Goal: Transaction & Acquisition: Purchase product/service

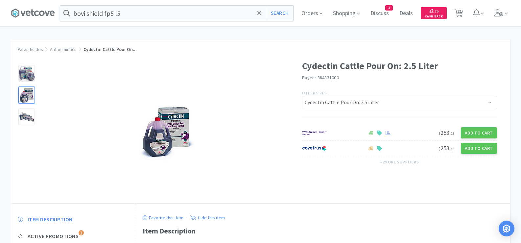
select select "133007"
click at [461, 14] on span "21" at bounding box center [459, 11] width 5 height 26
select select "3"
select select "2"
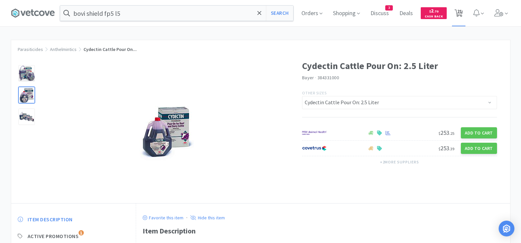
select select "4"
select select "2"
select select "1"
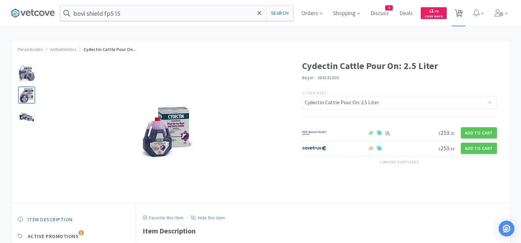
select select "1"
select select "3"
select select "1"
select select "2"
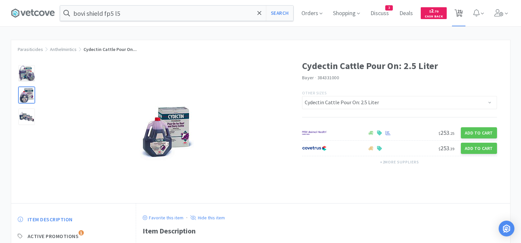
select select "6"
select select "1"
select select "2"
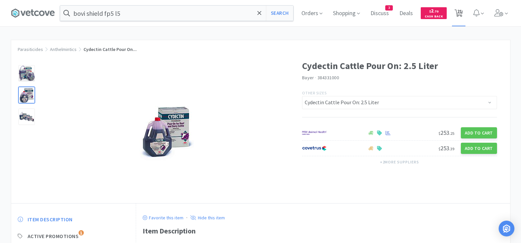
select select "2"
select select "1"
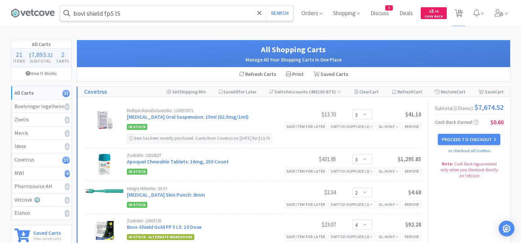
click at [136, 10] on input "bovi shield fp5 l5" at bounding box center [176, 13] width 233 height 15
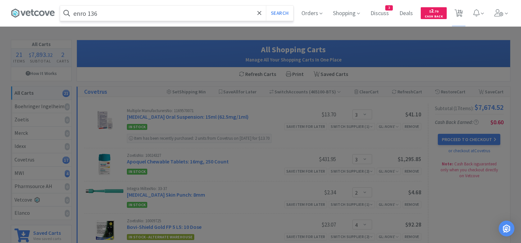
type input "enro 136"
click at [266, 6] on button "Search" at bounding box center [279, 13] width 27 height 15
select select "3"
select select "2"
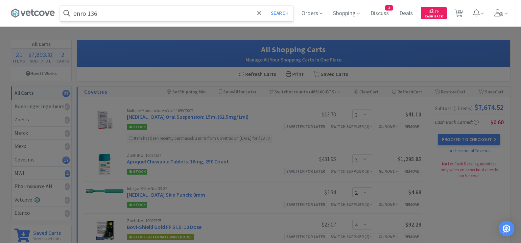
select select "4"
select select "2"
select select "1"
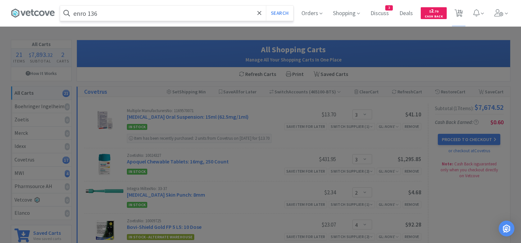
select select "1"
select select "3"
select select "1"
select select "2"
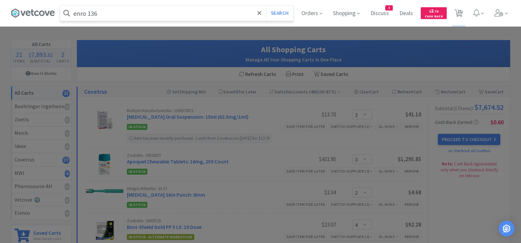
select select "6"
select select "1"
select select "2"
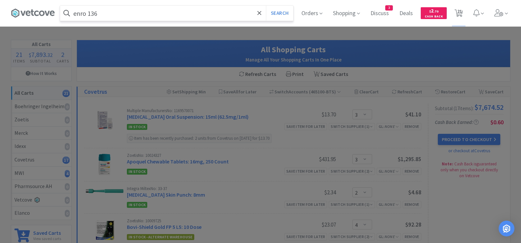
select select "2"
select select "1"
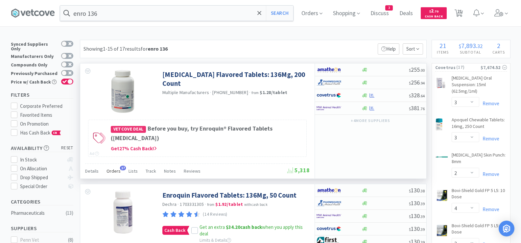
click at [116, 170] on span "Orders" at bounding box center [114, 171] width 14 height 6
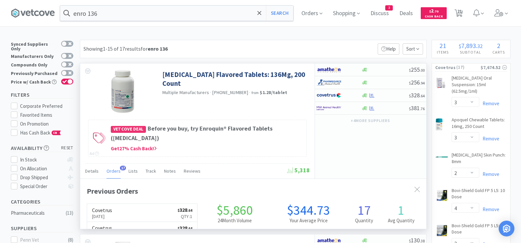
scroll to position [176, 346]
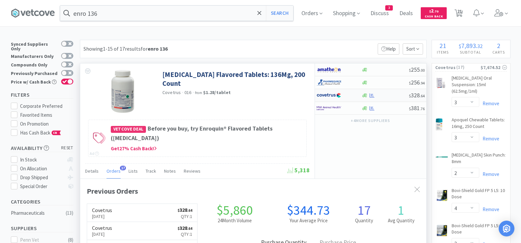
click at [386, 96] on div at bounding box center [385, 95] width 47 height 5
select select "1"
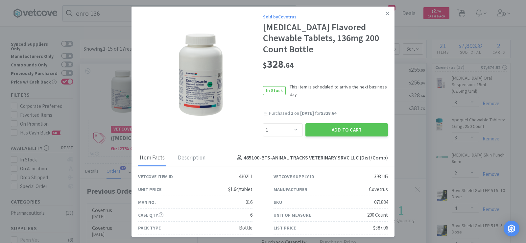
click at [328, 136] on div "Add to Cart" at bounding box center [346, 130] width 85 height 16
click at [325, 131] on button "Add to Cart" at bounding box center [347, 129] width 83 height 13
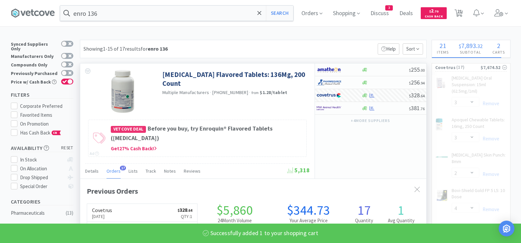
select select "1"
select select "2"
select select "6"
select select "1"
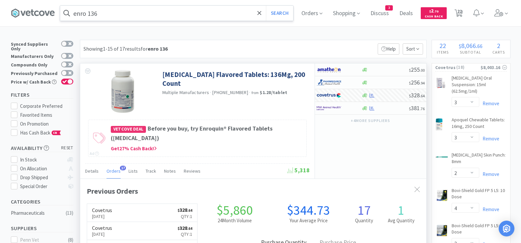
click at [137, 8] on input "enro 136" at bounding box center [176, 13] width 233 height 15
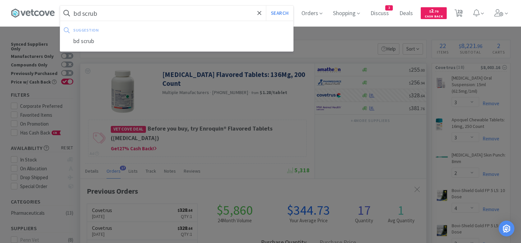
click at [266, 6] on button "Search" at bounding box center [279, 13] width 27 height 15
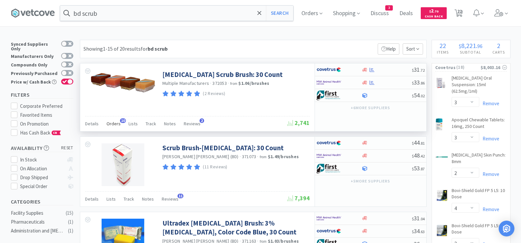
click at [110, 121] on span "Orders" at bounding box center [114, 124] width 14 height 6
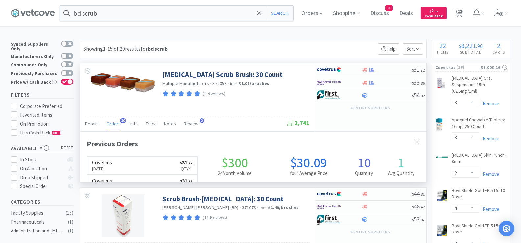
scroll to position [176, 346]
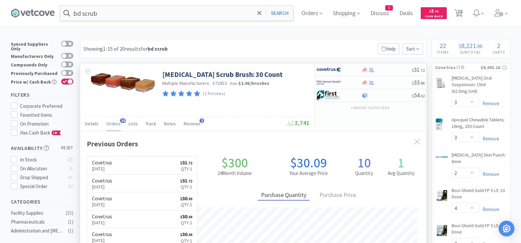
click at [110, 124] on span "Orders" at bounding box center [114, 124] width 14 height 6
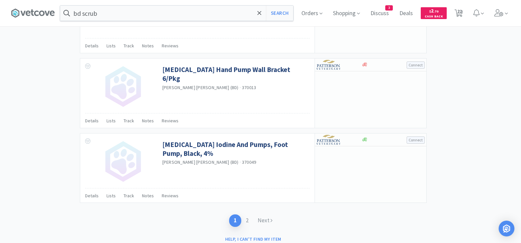
scroll to position [968, 0]
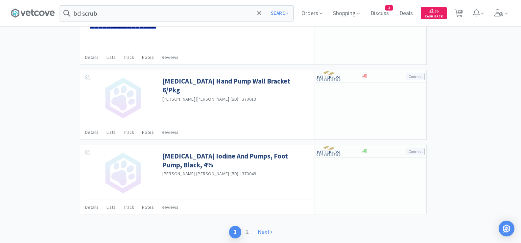
click at [265, 233] on link "Next" at bounding box center [265, 232] width 24 height 12
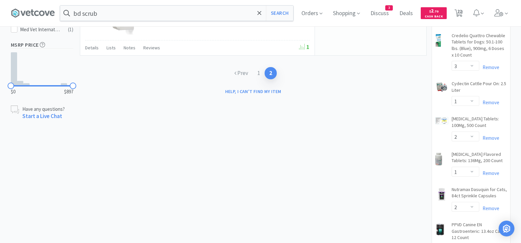
scroll to position [287, 0]
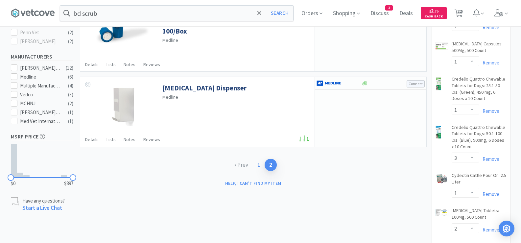
click at [257, 166] on link "1" at bounding box center [259, 165] width 12 height 12
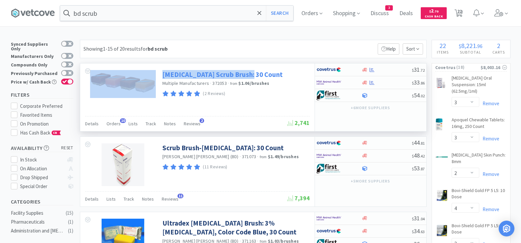
drag, startPoint x: 161, startPoint y: 72, endPoint x: 249, endPoint y: 77, distance: 88.6
click at [249, 77] on div "[MEDICAL_DATA] Scrub Brush: 30 Count Multiple Manufacturers · 372053 · from $1.…" at bounding box center [197, 89] width 234 height 53
copy div "[MEDICAL_DATA] Scrub Brush"
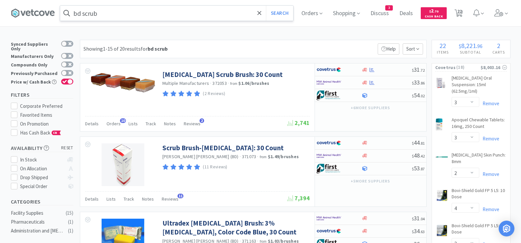
drag, startPoint x: 132, startPoint y: 24, endPoint x: 121, endPoint y: 11, distance: 17.7
click at [132, 24] on div "bd scrub Search Orders Shopping Discuss Discuss 3 Deals Deals $ 2 . 70 Cash Bac…" at bounding box center [261, 13] width 500 height 26
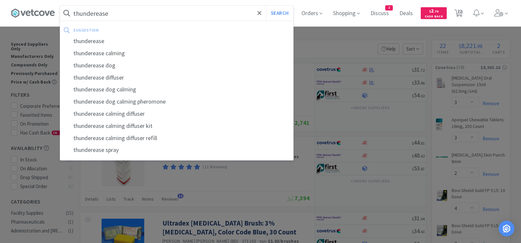
type input "thunderease"
click at [266, 6] on button "Search" at bounding box center [279, 13] width 27 height 15
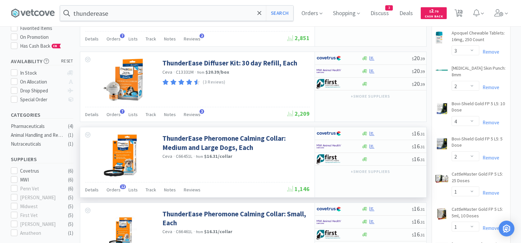
scroll to position [99, 0]
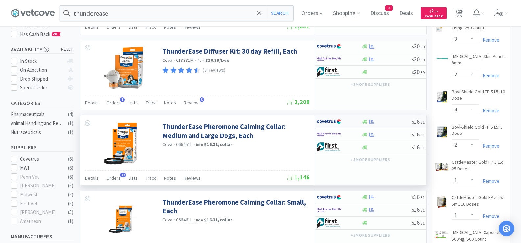
click at [381, 122] on div at bounding box center [387, 121] width 50 height 5
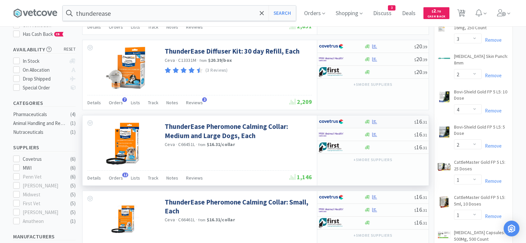
select select "1"
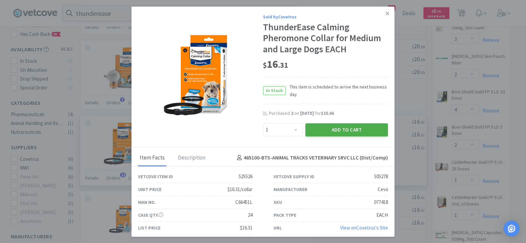
click at [361, 131] on button "Add to Cart" at bounding box center [347, 129] width 83 height 13
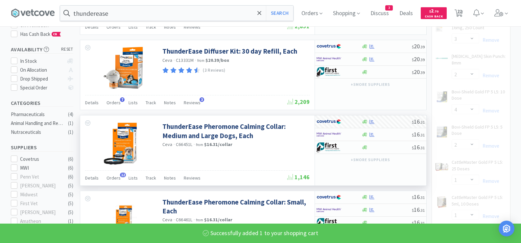
select select "1"
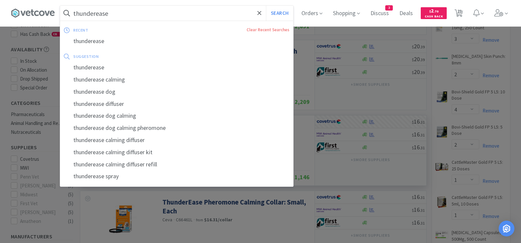
click at [131, 12] on input "thunderease" at bounding box center [176, 13] width 233 height 15
paste input "Alcohol"
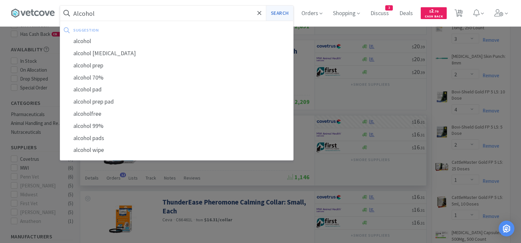
type input "Alcohol"
click at [271, 17] on button "Search" at bounding box center [279, 13] width 27 height 15
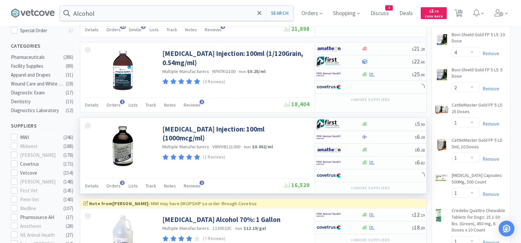
scroll to position [263, 0]
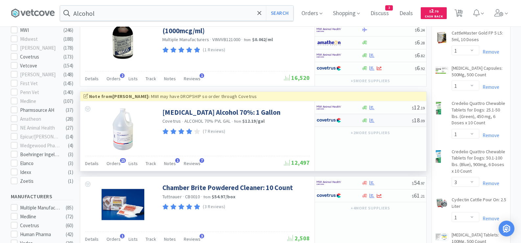
click at [394, 123] on div at bounding box center [387, 120] width 50 height 5
select select "1"
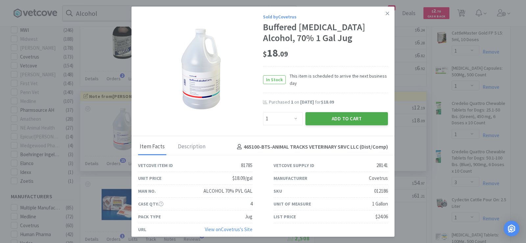
click at [357, 119] on button "Add to Cart" at bounding box center [347, 118] width 83 height 13
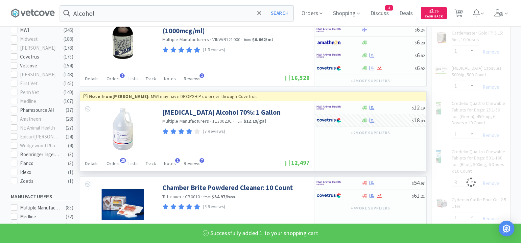
select select "1"
select select "2"
select select "6"
select select "1"
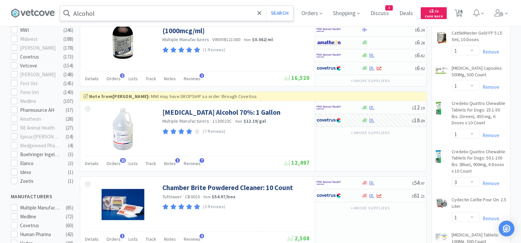
click at [120, 18] on input "Alcohol" at bounding box center [176, 13] width 233 height 15
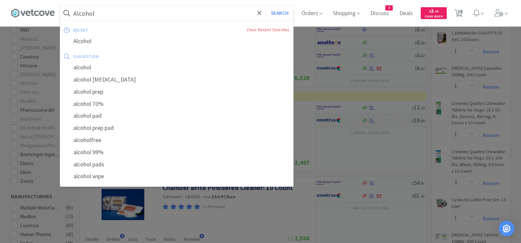
paste input "[MEDICAL_DATA]"
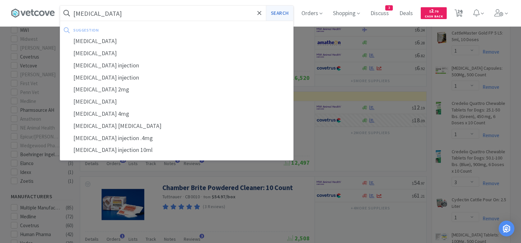
type input "[MEDICAL_DATA]"
click at [279, 12] on button "Search" at bounding box center [279, 13] width 27 height 15
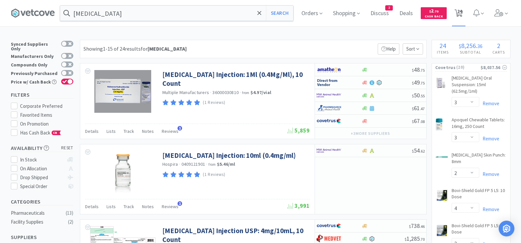
click at [462, 13] on span "24" at bounding box center [459, 11] width 5 height 26
select select "3"
select select "2"
select select "4"
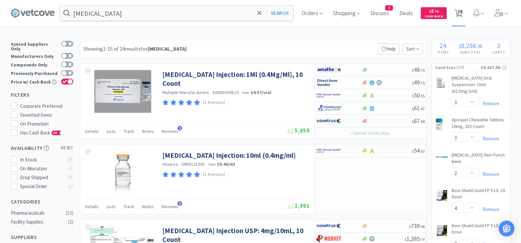
select select "2"
select select "1"
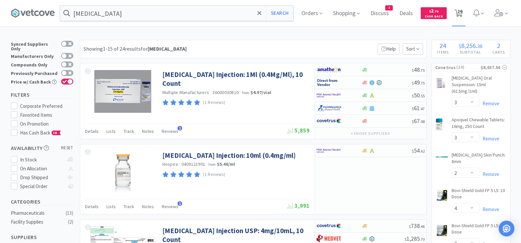
select select "3"
select select "1"
select select "2"
select select "1"
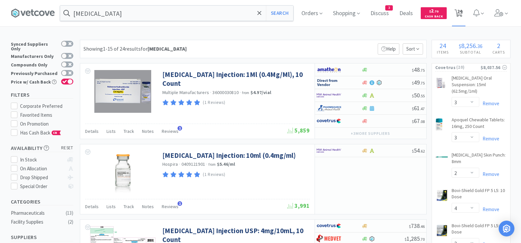
select select "2"
select select "6"
select select "1"
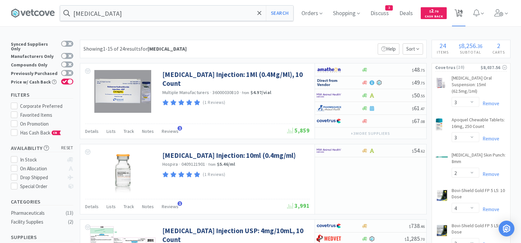
select select "1"
select select "2"
select select "1"
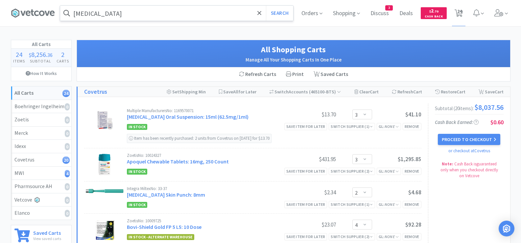
click at [157, 14] on input "[MEDICAL_DATA]" at bounding box center [176, 13] width 233 height 15
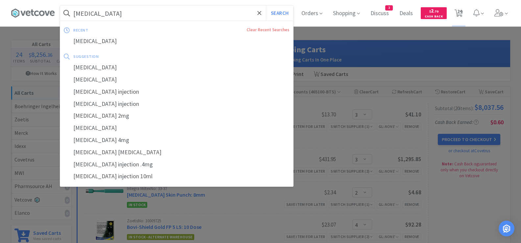
paste input "[MEDICAL_DATA] cream"
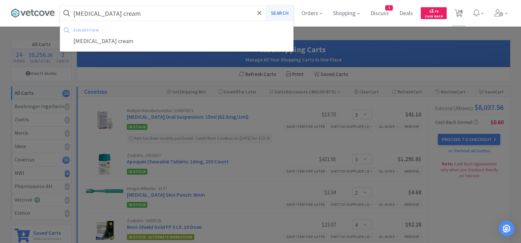
type input "[MEDICAL_DATA] cream"
click at [285, 11] on button "Search" at bounding box center [279, 13] width 27 height 15
select select "3"
select select "2"
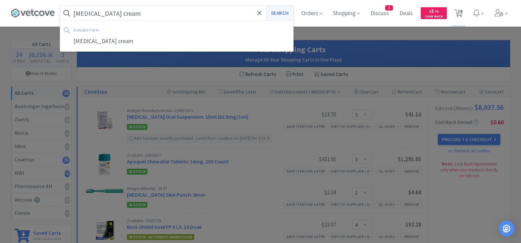
select select "4"
select select "2"
select select "1"
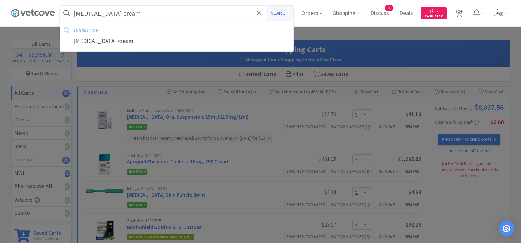
select select "1"
select select "3"
select select "1"
select select "2"
select select "1"
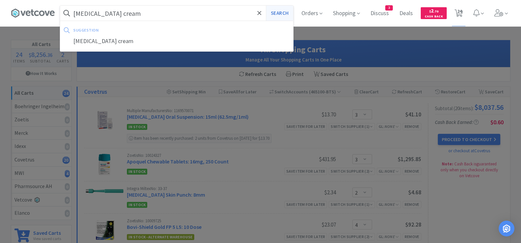
select select "1"
select select "2"
select select "6"
select select "1"
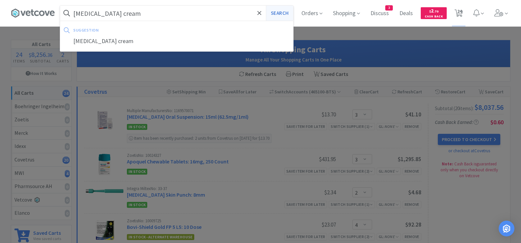
select select "1"
select select "2"
select select "1"
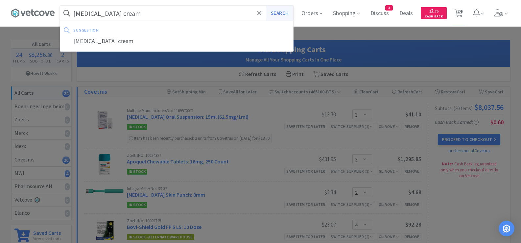
select select "1"
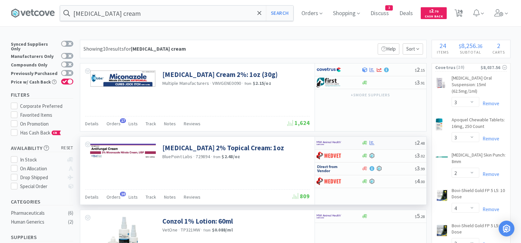
click at [387, 144] on div at bounding box center [388, 142] width 53 height 5
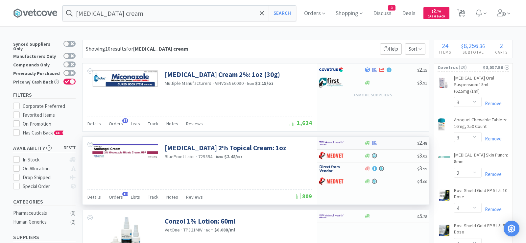
select select "1"
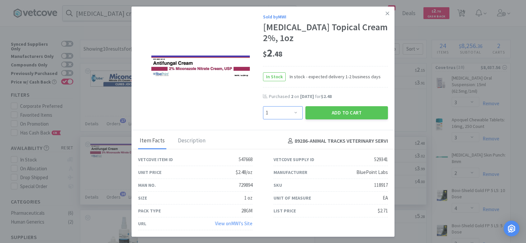
click at [280, 116] on select "Enter Quantity 1 2 3 4 5 6 7 8 9 10 11 12 13 14 15 16 17 18 19 20 Enter Quantity" at bounding box center [283, 112] width 40 height 13
click at [317, 111] on button "Add to Cart" at bounding box center [347, 112] width 83 height 13
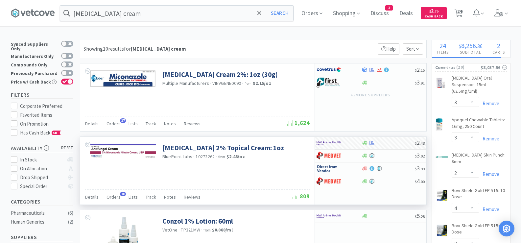
select select "1"
click at [130, 9] on input "[MEDICAL_DATA] cream" at bounding box center [176, 13] width 233 height 15
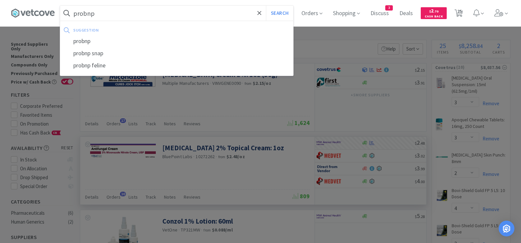
type input "probnp"
click at [266, 6] on button "Search" at bounding box center [279, 13] width 27 height 15
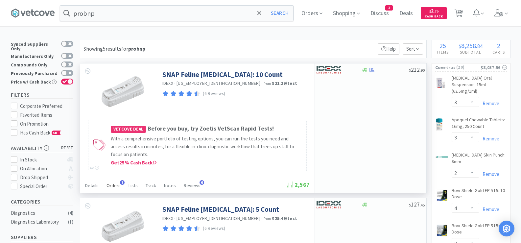
click at [114, 184] on span "Orders" at bounding box center [114, 186] width 14 height 6
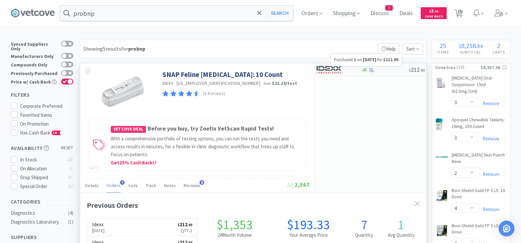
click at [372, 71] on icon at bounding box center [372, 69] width 5 height 5
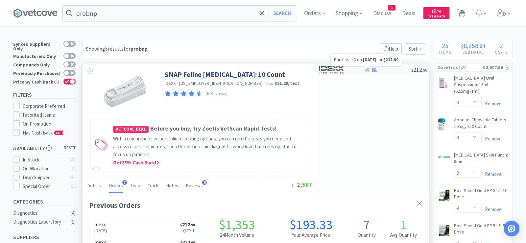
select select "1"
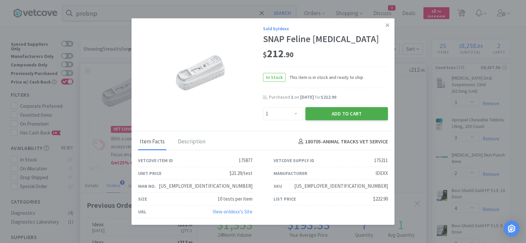
click at [343, 119] on button "Add to Cart" at bounding box center [347, 113] width 83 height 13
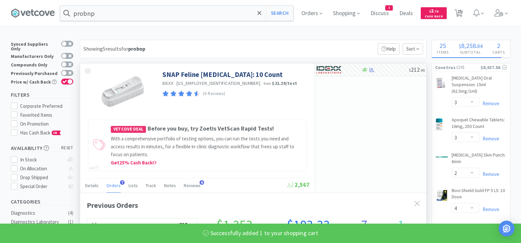
select select "1"
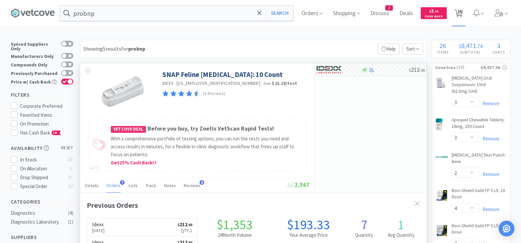
click at [461, 16] on span "26" at bounding box center [459, 11] width 5 height 26
select select "1"
select select "3"
select select "2"
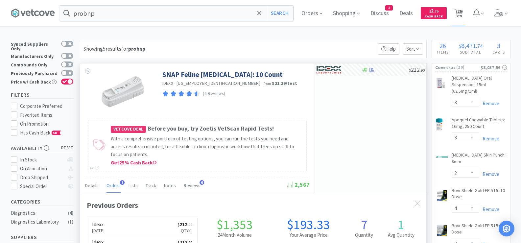
select select "4"
select select "2"
select select "1"
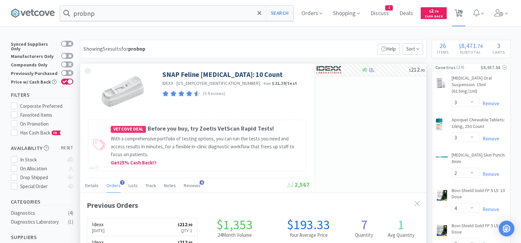
select select "1"
select select "3"
select select "1"
select select "2"
select select "1"
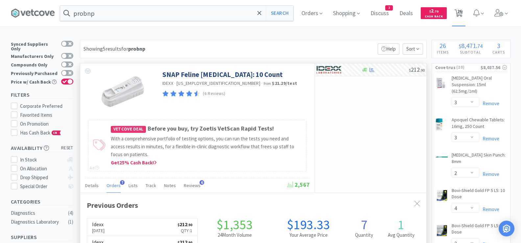
select select "1"
select select "2"
select select "6"
select select "1"
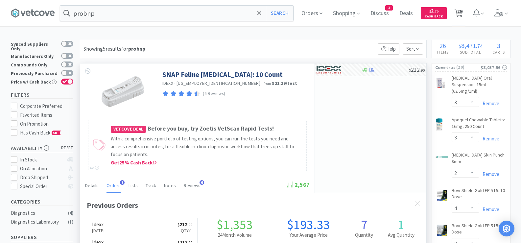
select select "1"
select select "2"
select select "1"
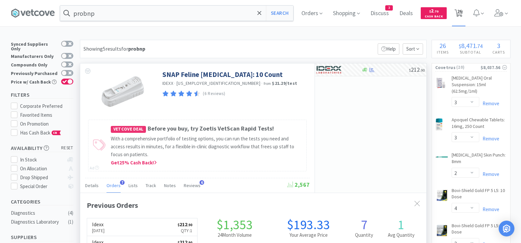
select select "1"
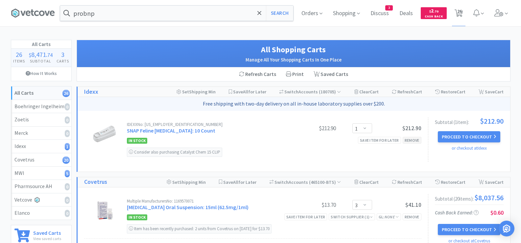
click at [416, 138] on div "Remove" at bounding box center [412, 140] width 19 height 7
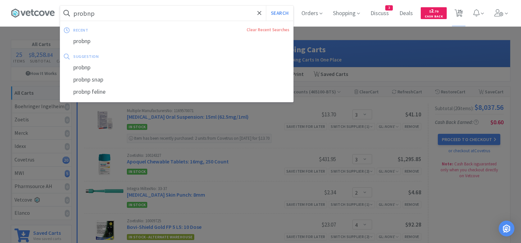
paste input "FELINE OM 6"
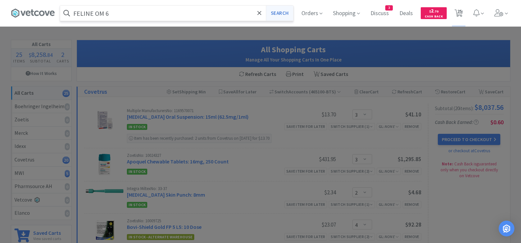
type input "FELINE OM 6"
click at [274, 11] on button "Search" at bounding box center [279, 13] width 27 height 15
select select "3"
select select "2"
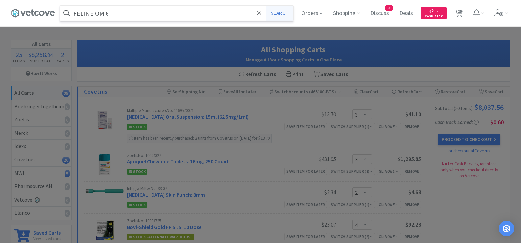
select select "4"
select select "2"
select select "1"
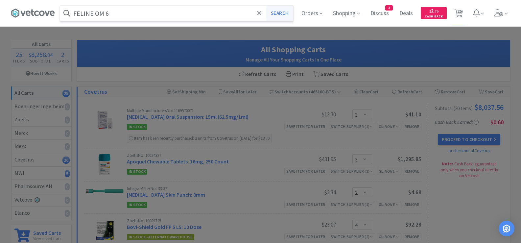
select select "1"
select select "3"
select select "1"
select select "2"
select select "1"
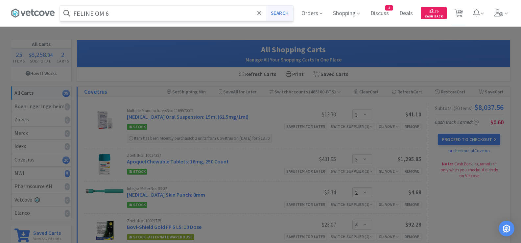
select select "1"
select select "2"
select select "6"
select select "1"
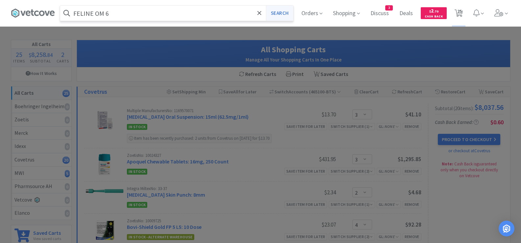
select select "1"
select select "2"
select select "1"
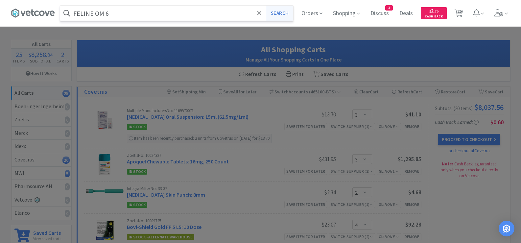
select select "1"
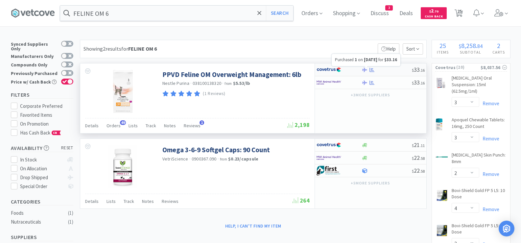
click at [370, 70] on icon at bounding box center [372, 69] width 5 height 4
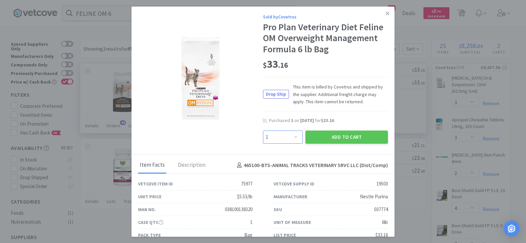
click at [282, 139] on select "Enter Quantity 1 2 3 4 5 6 7 8 9 10 11 12 13 14 15 16 17 18 19 20 Enter Quantity" at bounding box center [283, 137] width 40 height 13
select select "2"
click at [263, 131] on select "Enter Quantity 1 2 3 4 5 6 7 8 9 10 11 12 13 14 15 16 17 18 19 20 Enter Quantity" at bounding box center [283, 137] width 40 height 13
click at [321, 136] on button "Add to Cart" at bounding box center [347, 137] width 83 height 13
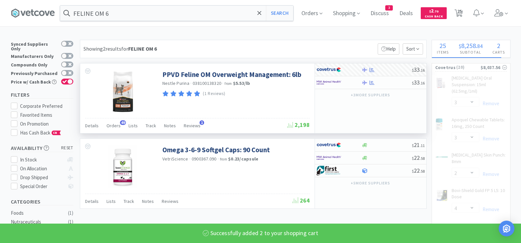
select select "2"
select select "1"
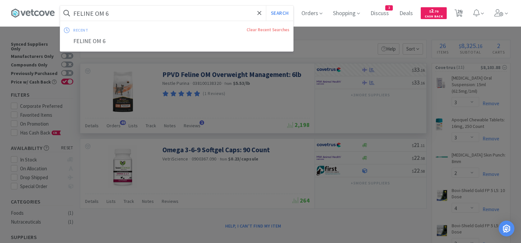
paste input "Can [PERSON_NAME]"
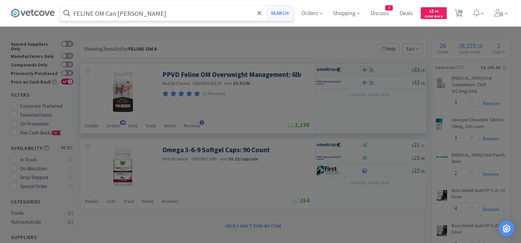
type input "FELINE OM Can [PERSON_NAME]"
click at [288, 17] on button "Search" at bounding box center [279, 13] width 27 height 15
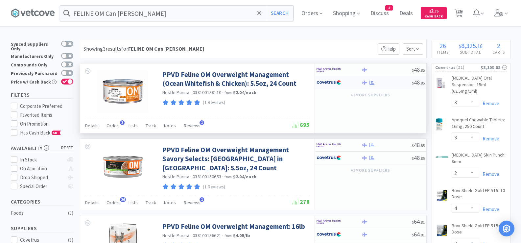
click at [390, 82] on div at bounding box center [387, 82] width 50 height 5
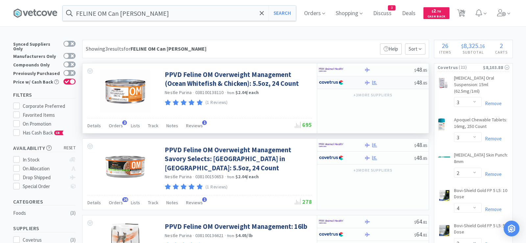
select select "1"
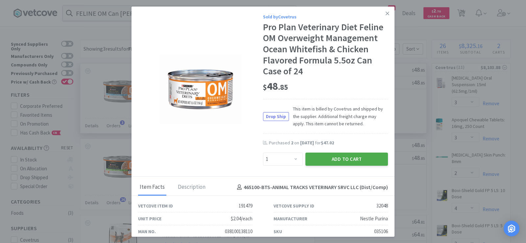
click at [331, 158] on button "Add to Cart" at bounding box center [347, 159] width 83 height 13
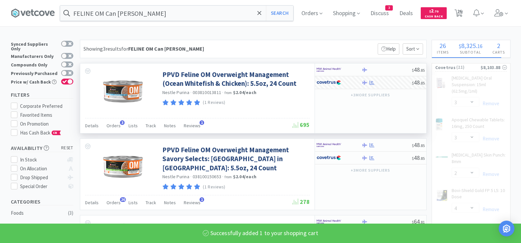
select select "1"
select select "2"
select select "1"
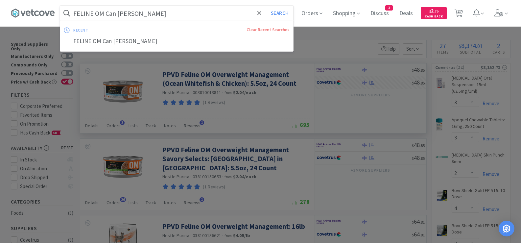
click at [151, 15] on input "FELINE OM Can [PERSON_NAME]" at bounding box center [176, 13] width 233 height 15
paste input "FELINE UR 6 lb"
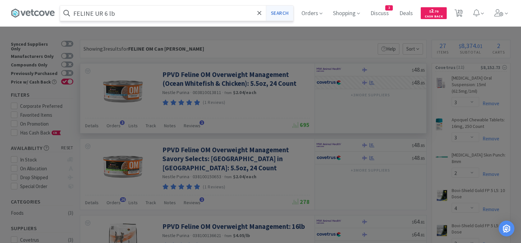
type input "FELINE UR 6 lb"
click at [282, 16] on button "Search" at bounding box center [279, 13] width 27 height 15
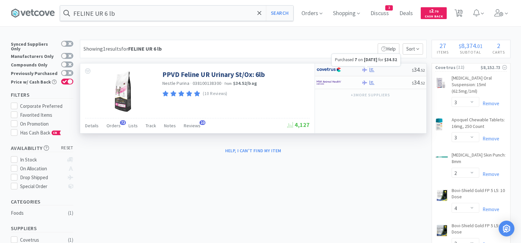
click at [373, 69] on icon at bounding box center [372, 69] width 5 height 5
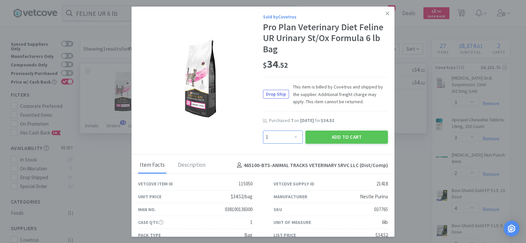
click at [282, 139] on select "Enter Quantity 1 2 3 4 5 6 7 8 9 10 11 12 13 14 15 16 17 18 19 20 Enter Quantity" at bounding box center [283, 137] width 40 height 13
select select "8"
click at [263, 131] on select "Enter Quantity 1 2 3 4 5 6 7 8 9 10 11 12 13 14 15 16 17 18 19 20 Enter Quantity" at bounding box center [283, 137] width 40 height 13
click at [315, 139] on button "Add to Cart" at bounding box center [347, 137] width 83 height 13
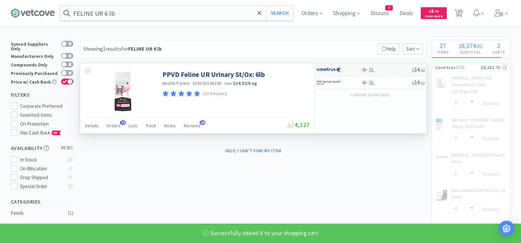
select select "8"
select select "1"
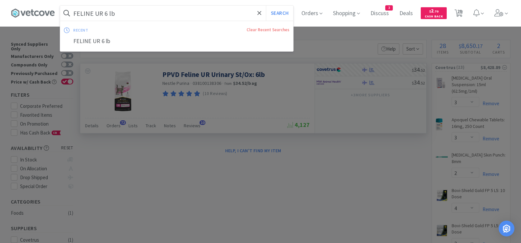
click at [127, 14] on input "FELINE UR 6 lb" at bounding box center [176, 13] width 233 height 15
paste input "FELINE UR"
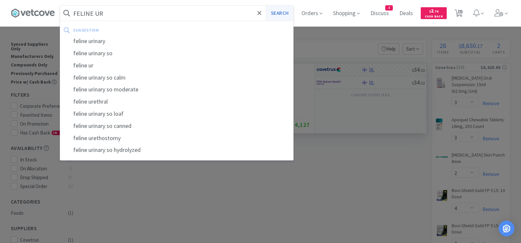
type input "FELINE UR"
click at [290, 11] on button "Search" at bounding box center [279, 13] width 27 height 15
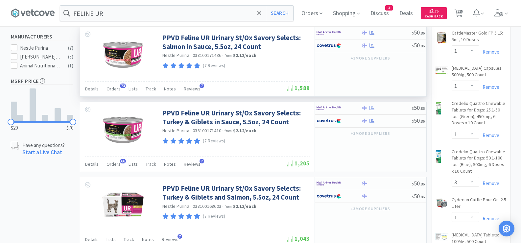
scroll to position [230, 0]
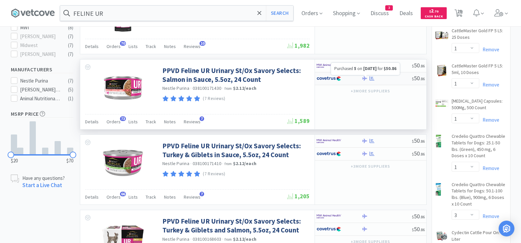
click at [372, 79] on icon at bounding box center [372, 78] width 5 height 4
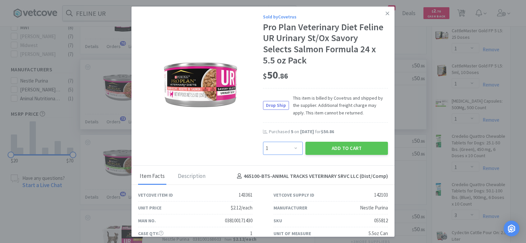
click at [290, 148] on select "Enter Quantity 1 2 3 4 5 6 7 8 9 10 11 12 13 14 15 16 17 18 19 20 Enter Quantity" at bounding box center [283, 148] width 40 height 13
select select "8"
click at [263, 142] on select "Enter Quantity 1 2 3 4 5 6 7 8 9 10 11 12 13 14 15 16 17 18 19 20 Enter Quantity" at bounding box center [283, 148] width 40 height 13
click at [325, 150] on button "Add to Cart" at bounding box center [347, 148] width 83 height 13
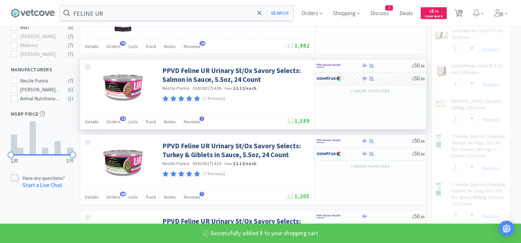
select select "8"
select select "1"
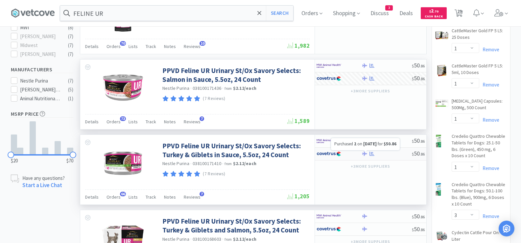
click at [371, 155] on icon at bounding box center [372, 153] width 5 height 5
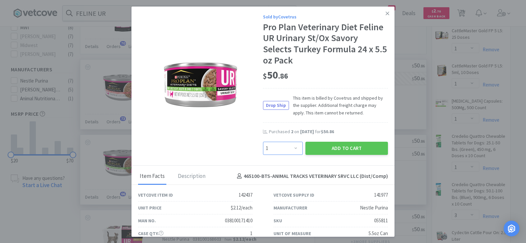
click at [289, 147] on select "Enter Quantity 1 2 3 4 5 6 7 8 9 10 11 12 13 14 15 16 17 18 19 20 Enter Quantity" at bounding box center [283, 148] width 40 height 13
select select "3"
click at [263, 142] on select "Enter Quantity 1 2 3 4 5 6 7 8 9 10 11 12 13 14 15 16 17 18 19 20 Enter Quantity" at bounding box center [283, 148] width 40 height 13
click at [345, 148] on button "Add to Cart" at bounding box center [347, 148] width 83 height 13
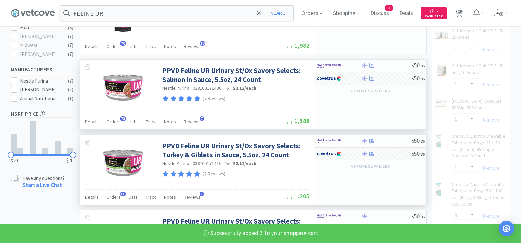
select select "3"
select select "8"
select select "1"
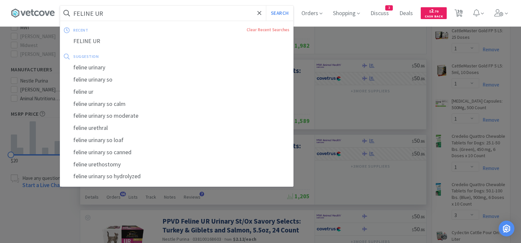
click at [149, 12] on input "FELINE UR" at bounding box center [176, 13] width 233 height 15
paste input "Feline Distemper Plus"
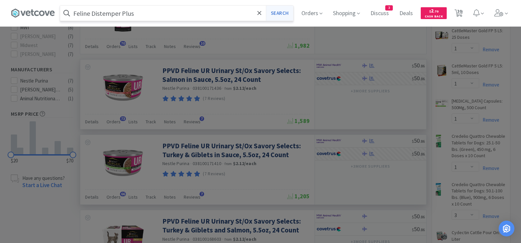
click at [279, 15] on button "Search" at bounding box center [279, 13] width 27 height 15
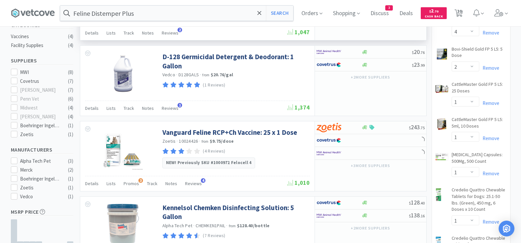
scroll to position [197, 0]
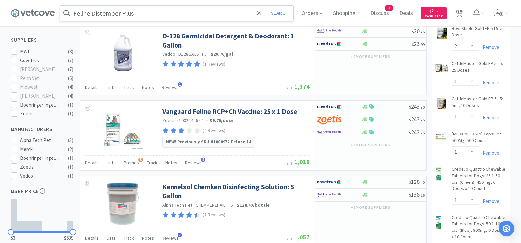
click at [151, 12] on input "Feline Distemper Plus" at bounding box center [176, 13] width 233 height 15
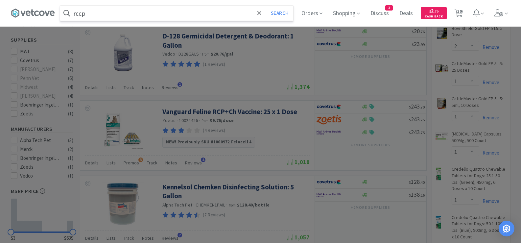
type input "rccp"
click at [266, 6] on button "Search" at bounding box center [279, 13] width 27 height 15
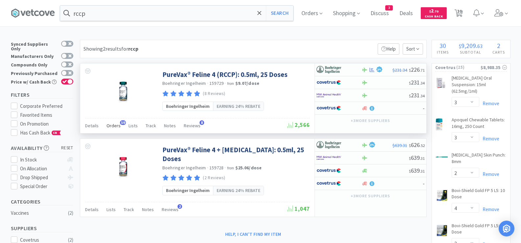
click at [111, 124] on span "Orders" at bounding box center [114, 126] width 14 height 6
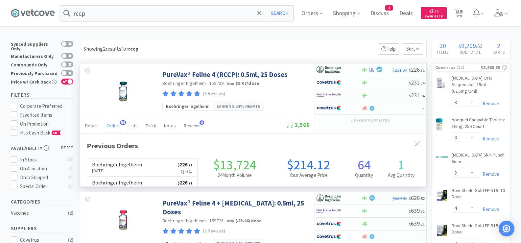
scroll to position [176, 346]
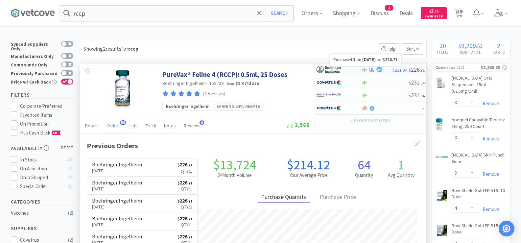
click at [372, 70] on icon at bounding box center [372, 69] width 5 height 4
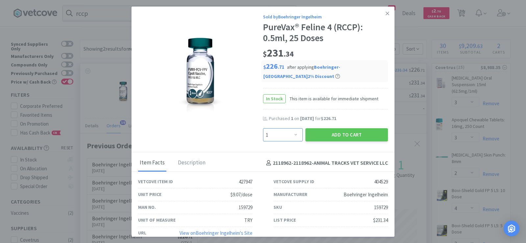
click at [293, 133] on select "Enter Quantity 1 2 3 4 5 6 7 8 9 10 11 12 13 14 15 16 17 18 19 20 Enter Quantity" at bounding box center [283, 134] width 40 height 13
select select "2"
click at [263, 128] on select "Enter Quantity 1 2 3 4 5 6 7 8 9 10 11 12 13 14 15 16 17 18 19 20 Enter Quantity" at bounding box center [283, 134] width 40 height 13
click at [323, 135] on button "Add to Cart" at bounding box center [347, 134] width 83 height 13
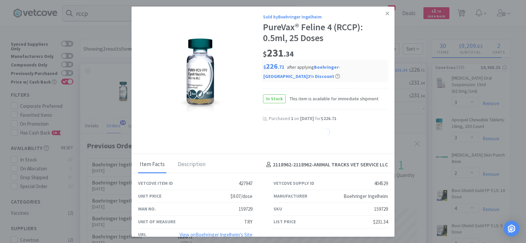
select select "2"
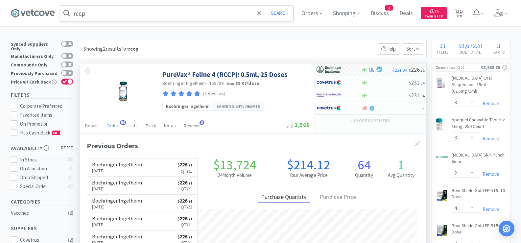
click at [133, 18] on input "rccp" at bounding box center [176, 13] width 233 height 15
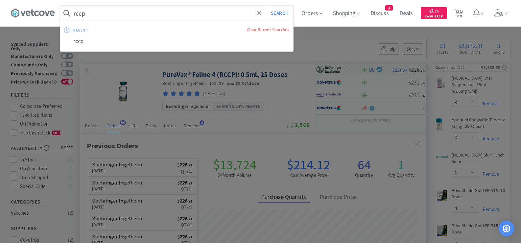
paste input "HA Canine Vegetable 25"
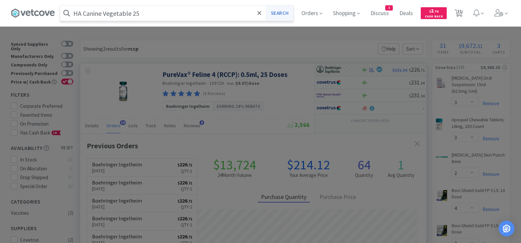
click at [280, 12] on button "Search" at bounding box center [279, 13] width 27 height 15
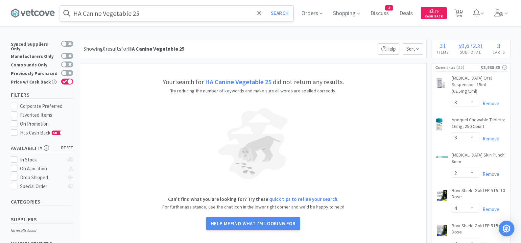
click at [173, 12] on input "HA Canine Vegetable 25" at bounding box center [176, 13] width 233 height 15
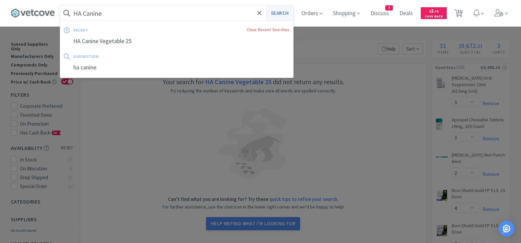
type input "HA Canine"
click at [288, 11] on button "Search" at bounding box center [279, 13] width 27 height 15
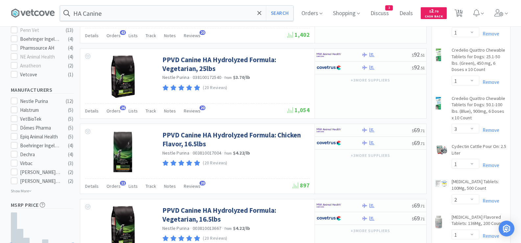
scroll to position [329, 0]
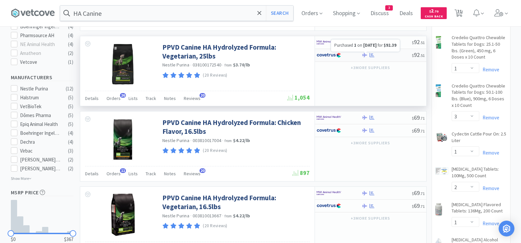
click at [371, 56] on icon at bounding box center [372, 55] width 5 height 4
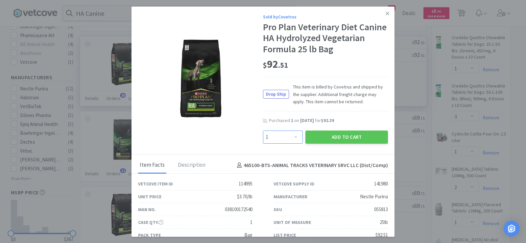
click at [291, 138] on select "Enter Quantity 1 2 3 4 5 6 7 8 9 10 11 12 13 14 15 16 17 18 19 20 Enter Quantity" at bounding box center [283, 137] width 40 height 13
select select "2"
click at [263, 131] on select "Enter Quantity 1 2 3 4 5 6 7 8 9 10 11 12 13 14 15 16 17 18 19 20 Enter Quantity" at bounding box center [283, 137] width 40 height 13
click at [322, 136] on button "Add to Cart" at bounding box center [347, 137] width 83 height 13
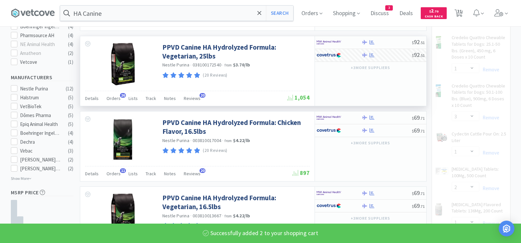
select select "2"
select select "1"
select select "2"
select select "8"
select select "3"
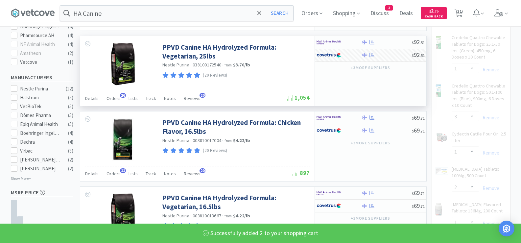
select select "8"
select select "1"
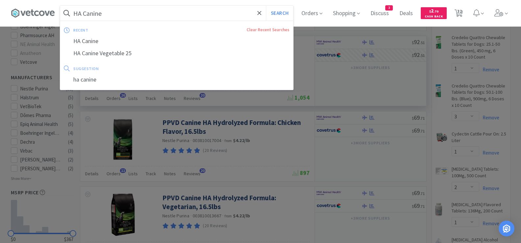
click at [133, 12] on input "HA Canine" at bounding box center [176, 13] width 233 height 15
paste input "HA Canine Vegetable 6"
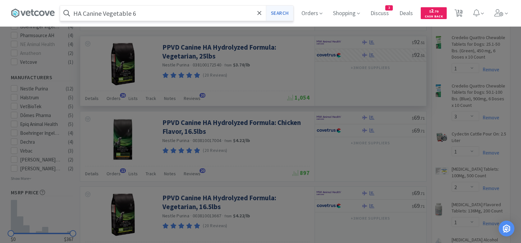
click at [278, 16] on button "Search" at bounding box center [279, 13] width 27 height 15
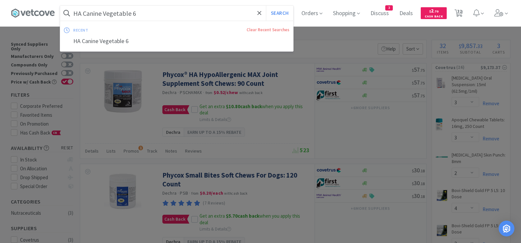
click at [147, 14] on input "HA Canine Vegetable 6" at bounding box center [176, 13] width 233 height 15
click at [285, 12] on button "Search" at bounding box center [279, 13] width 27 height 15
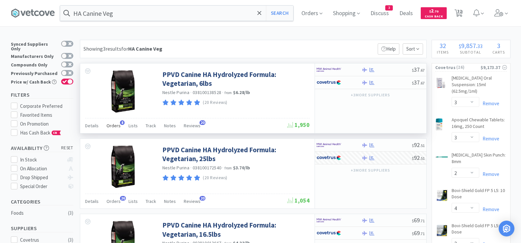
click at [109, 126] on span "Orders" at bounding box center [114, 126] width 14 height 6
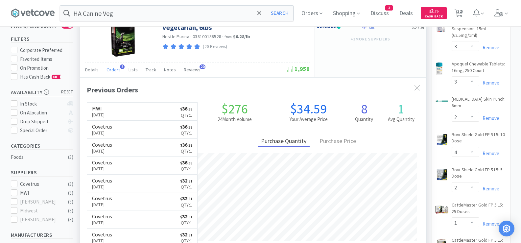
scroll to position [66, 0]
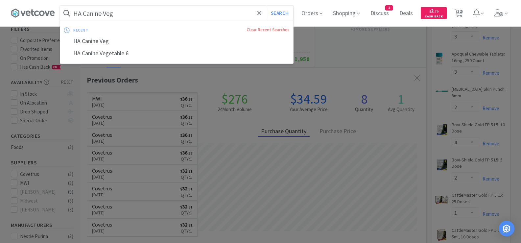
click at [109, 15] on input "HA Canine Veg" at bounding box center [176, 13] width 233 height 15
paste input "JM Canine 25"
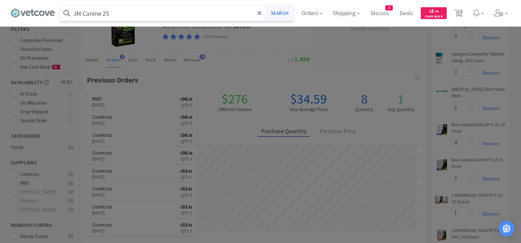
type input "JM Canine 25"
click at [278, 15] on button "Search" at bounding box center [279, 13] width 27 height 15
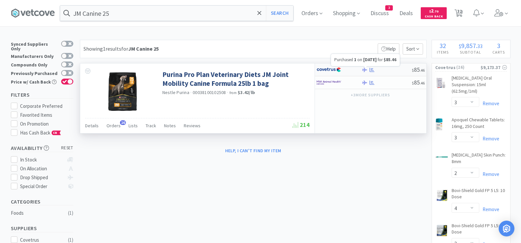
click at [372, 69] on icon at bounding box center [372, 69] width 5 height 4
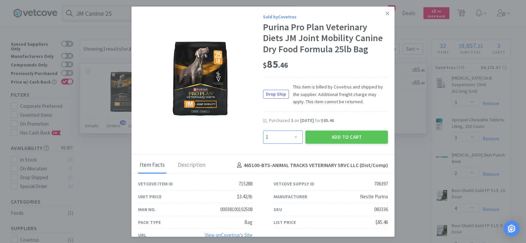
click at [290, 141] on select "Enter Quantity 1 2 3 4 5 6 7 8 9 10 11 12 13 14 15 16 17 18 19 20 Enter Quantity" at bounding box center [283, 137] width 40 height 13
select select "2"
click at [263, 131] on select "Enter Quantity 1 2 3 4 5 6 7 8 9 10 11 12 13 14 15 16 17 18 19 20 Enter Quantity" at bounding box center [283, 137] width 40 height 13
click at [346, 137] on button "Add to Cart" at bounding box center [347, 137] width 83 height 13
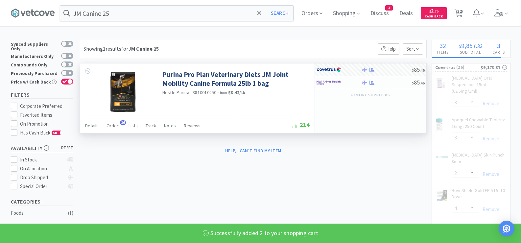
select select "2"
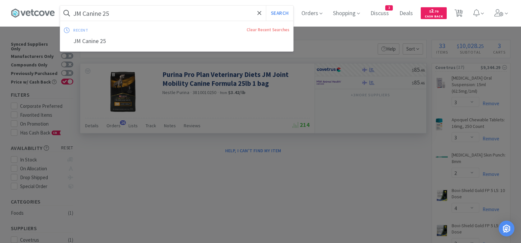
click at [135, 16] on input "JM Canine 25" at bounding box center [176, 13] width 233 height 15
paste input "[MEDICAL_DATA] 200"
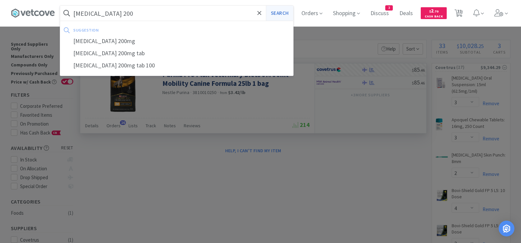
click at [280, 15] on button "Search" at bounding box center [279, 13] width 27 height 15
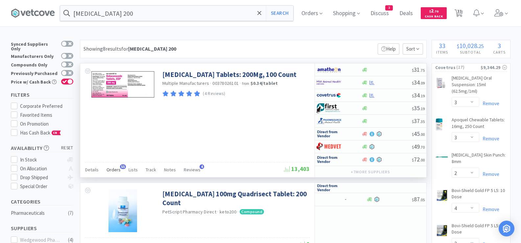
click at [109, 172] on span "Orders" at bounding box center [114, 170] width 14 height 6
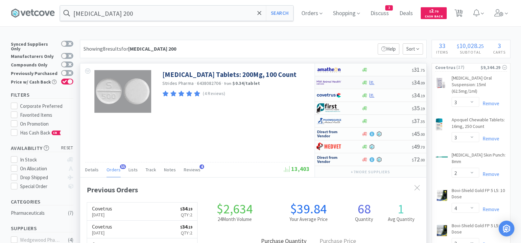
click at [388, 84] on div at bounding box center [387, 82] width 50 height 5
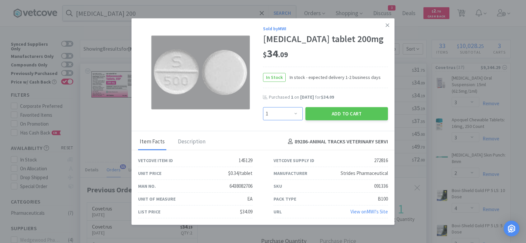
click at [297, 114] on select "Enter Quantity 1 2 3 4 5 6 7 8 9 10 11 12 13 14 15 16 17 18 19 20 Enter Quantity" at bounding box center [283, 113] width 40 height 13
click at [263, 107] on select "Enter Quantity 1 2 3 4 5 6 7 8 9 10 11 12 13 14 15 16 17 18 19 20 Enter Quantity" at bounding box center [283, 113] width 40 height 13
click at [322, 110] on button "Add to Cart" at bounding box center [347, 113] width 83 height 13
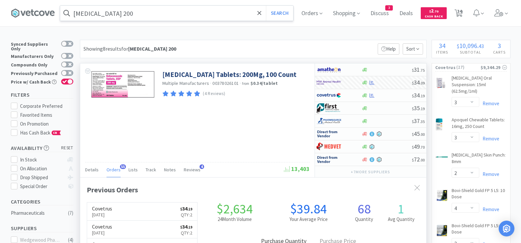
click at [149, 15] on input "[MEDICAL_DATA] 200" at bounding box center [176, 13] width 233 height 15
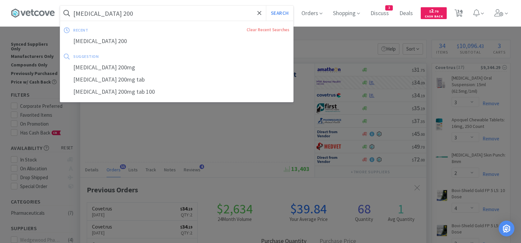
paste input "Laxatone Tuna"
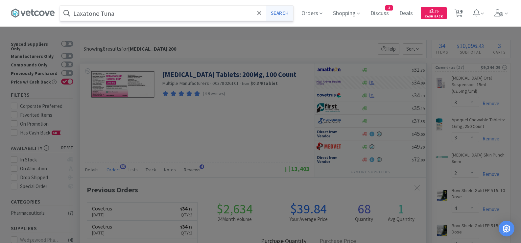
click at [282, 13] on button "Search" at bounding box center [279, 13] width 27 height 15
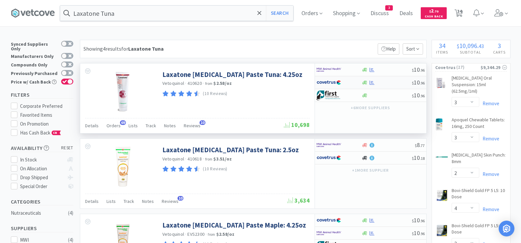
click at [384, 82] on div at bounding box center [387, 82] width 50 height 5
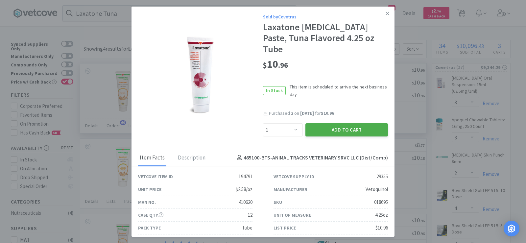
click at [353, 123] on button "Add to Cart" at bounding box center [347, 129] width 83 height 13
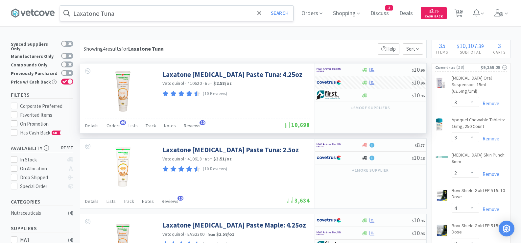
click at [125, 16] on input "Laxatone Tuna" at bounding box center [176, 13] width 233 height 15
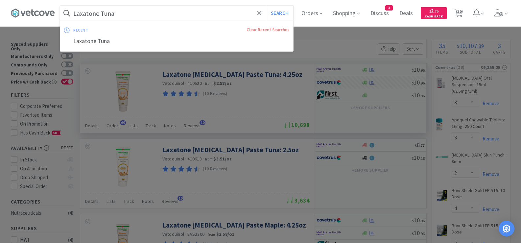
paste input "Nexgard Xlarge"
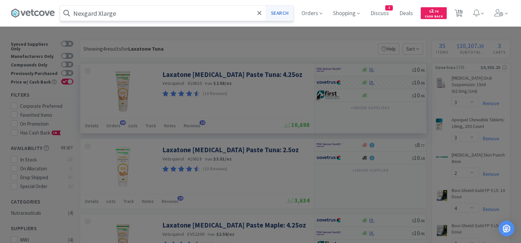
click at [289, 13] on button "Search" at bounding box center [279, 13] width 27 height 15
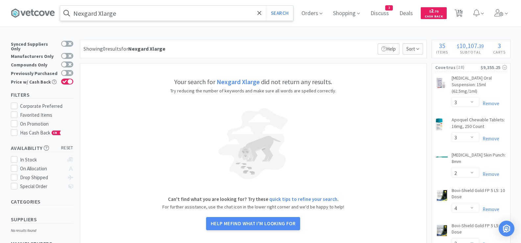
click at [134, 14] on input "Nexgard Xlarge" at bounding box center [176, 13] width 233 height 15
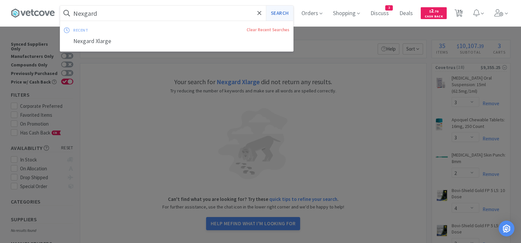
click at [280, 14] on button "Search" at bounding box center [279, 13] width 27 height 15
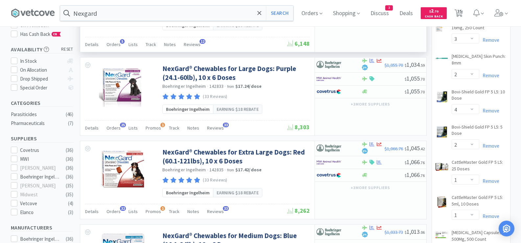
scroll to position [132, 0]
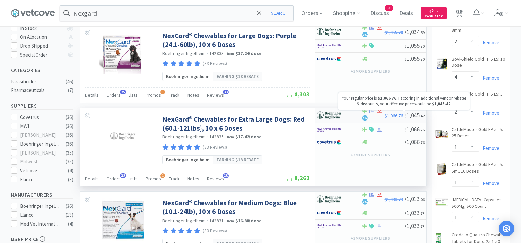
click at [387, 114] on span "$1,066.76" at bounding box center [394, 116] width 18 height 6
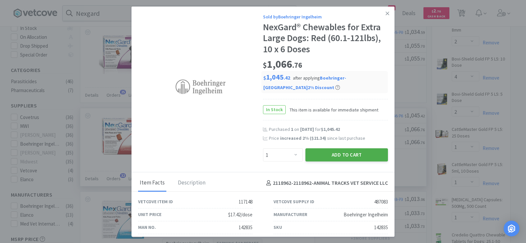
click at [365, 154] on button "Add to Cart" at bounding box center [347, 154] width 83 height 13
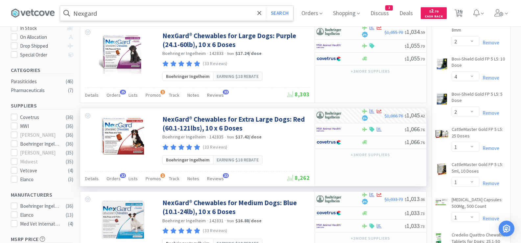
click at [124, 18] on input "Nexgard" at bounding box center [176, 13] width 233 height 15
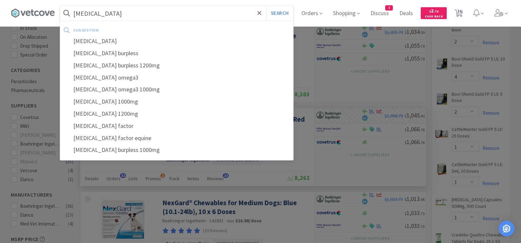
click at [266, 6] on button "Search" at bounding box center [279, 13] width 27 height 15
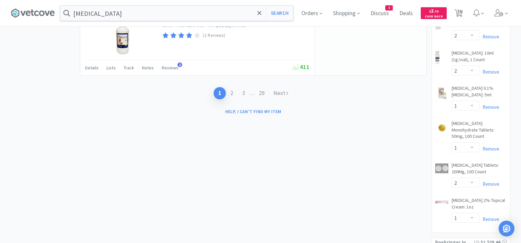
scroll to position [1184, 0]
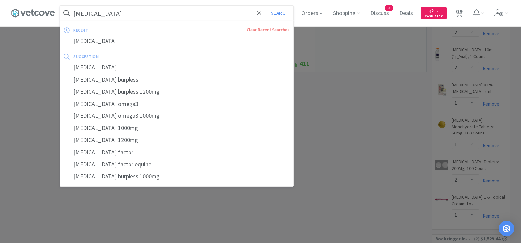
click at [120, 11] on input "[MEDICAL_DATA]" at bounding box center [176, 13] width 233 height 15
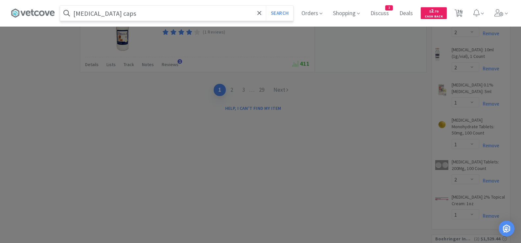
click at [266, 6] on button "Search" at bounding box center [279, 13] width 27 height 15
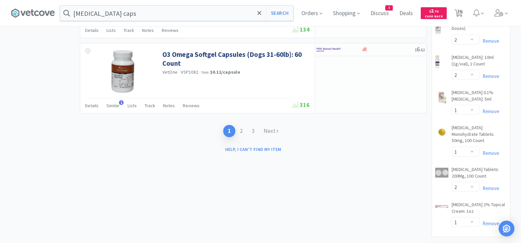
scroll to position [1151, 0]
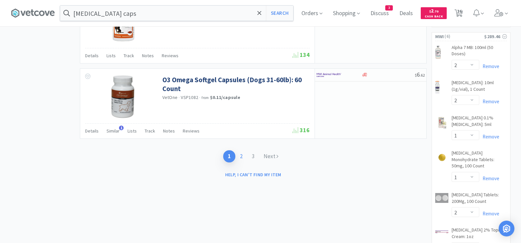
click at [241, 155] on link "2" at bounding box center [241, 156] width 12 height 12
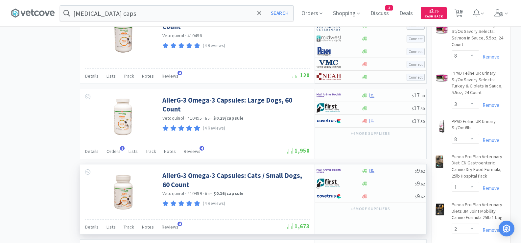
scroll to position [789, 0]
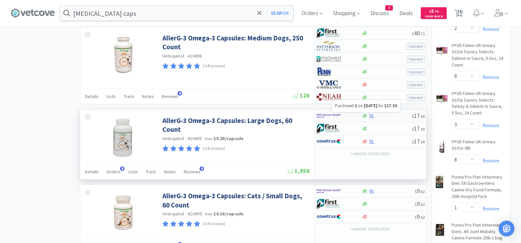
click at [373, 115] on icon at bounding box center [372, 115] width 5 height 5
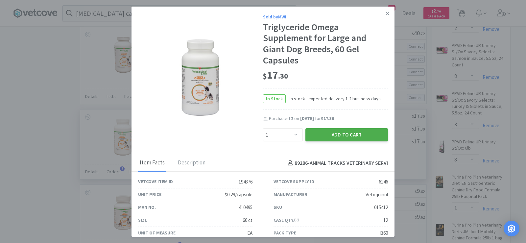
click at [349, 134] on button "Add to Cart" at bounding box center [347, 134] width 83 height 13
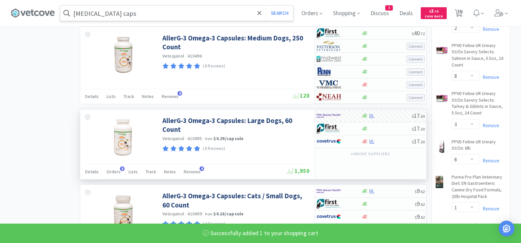
click at [129, 16] on input "[MEDICAL_DATA] caps" at bounding box center [176, 13] width 233 height 15
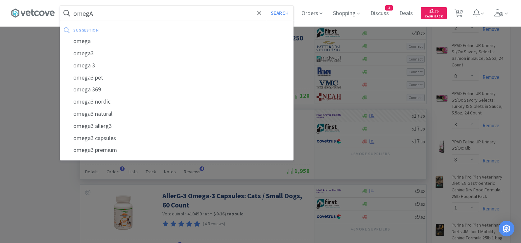
click at [266, 6] on button "Search" at bounding box center [279, 13] width 27 height 15
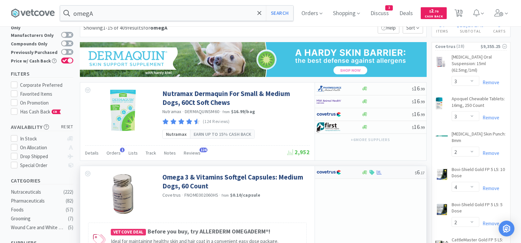
scroll to position [33, 0]
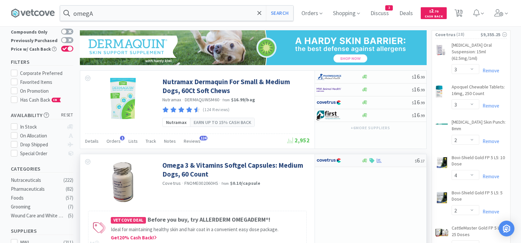
click at [393, 161] on div at bounding box center [388, 160] width 53 height 5
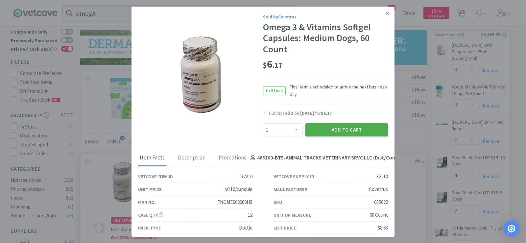
click at [340, 127] on button "Add to Cart" at bounding box center [347, 129] width 83 height 13
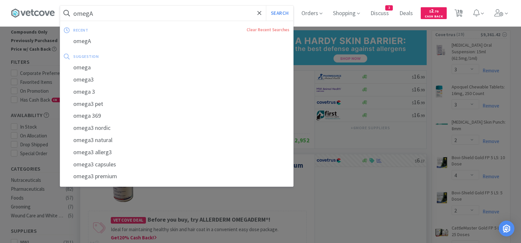
click at [106, 15] on input "omegA" at bounding box center [176, 13] width 233 height 15
paste input "OM Canine 25"
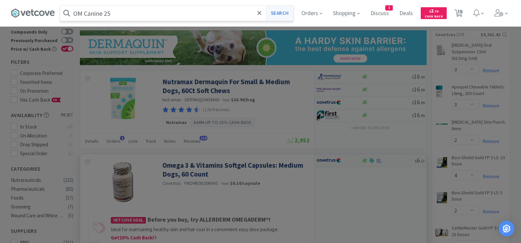
click at [286, 13] on button "Search" at bounding box center [279, 13] width 27 height 15
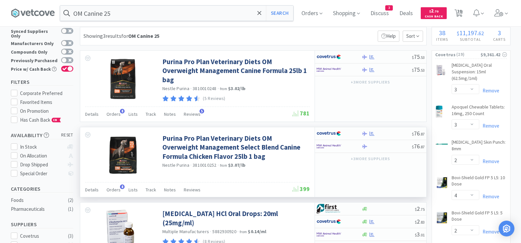
scroll to position [33, 0]
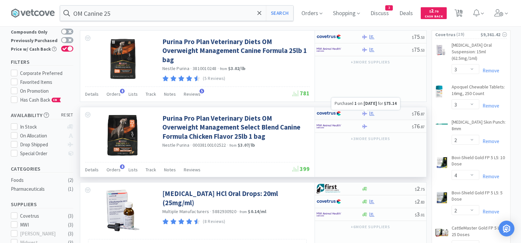
click at [372, 113] on icon at bounding box center [372, 113] width 5 height 4
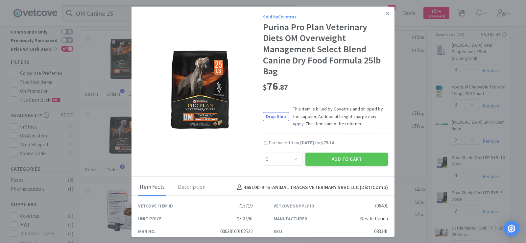
drag, startPoint x: 382, startPoint y: 14, endPoint x: 375, endPoint y: 19, distance: 8.6
click at [386, 14] on icon at bounding box center [388, 14] width 4 height 6
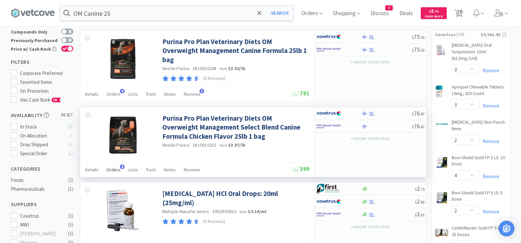
click at [113, 169] on span "Orders" at bounding box center [114, 170] width 14 height 6
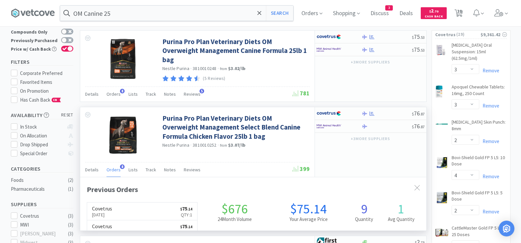
scroll to position [176, 346]
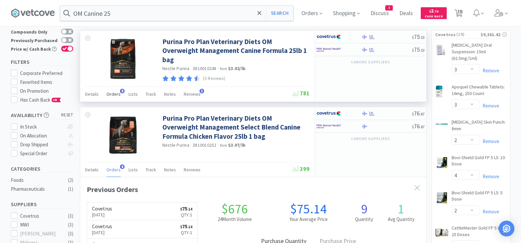
click at [118, 95] on span "Orders" at bounding box center [114, 94] width 14 height 6
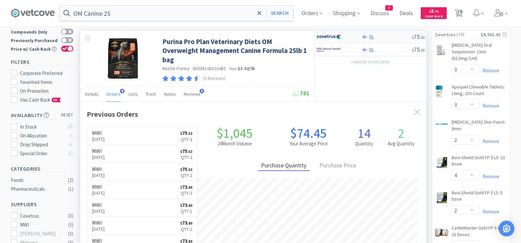
click at [388, 40] on div "$ 75 . 53" at bounding box center [370, 37] width 111 height 13
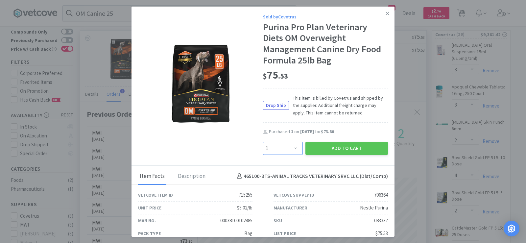
click at [287, 145] on select "Enter Quantity 1 2 3 4 5 6 7 8 9 10 11 12 13 14 15 16 17 18 19 20 Enter Quantity" at bounding box center [283, 148] width 40 height 13
click at [263, 142] on select "Enter Quantity 1 2 3 4 5 6 7 8 9 10 11 12 13 14 15 16 17 18 19 20 Enter Quantity" at bounding box center [283, 148] width 40 height 13
click at [310, 149] on button "Add to Cart" at bounding box center [347, 148] width 83 height 13
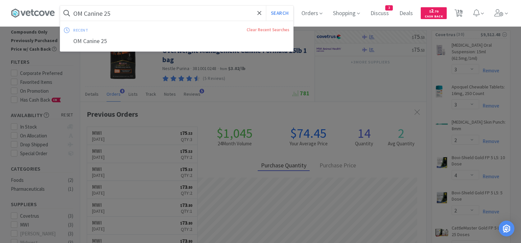
click at [158, 16] on input "OM Canine 25" at bounding box center [176, 13] width 233 height 15
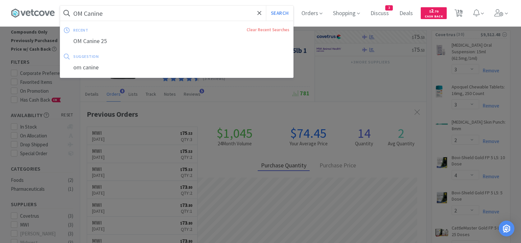
drag, startPoint x: 276, startPoint y: 16, endPoint x: 269, endPoint y: 24, distance: 10.5
click at [272, 21] on div "OM Canine Search recent Clear Recent Searches OM Canine 25 suggestion om canine" at bounding box center [176, 13] width 233 height 15
click at [286, 15] on button "Search" at bounding box center [279, 13] width 27 height 15
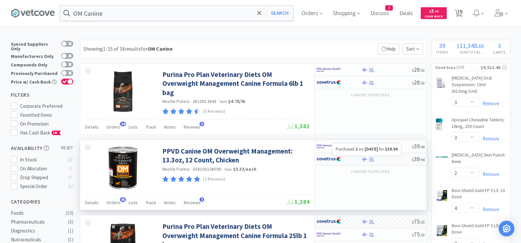
click at [372, 160] on icon at bounding box center [372, 159] width 5 height 5
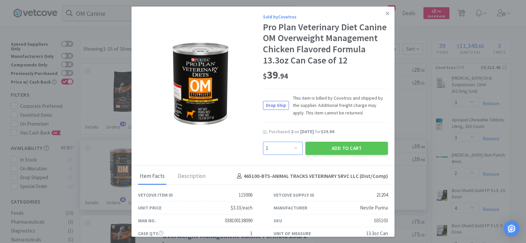
click at [285, 145] on select "Enter Quantity 1 2 3 4 5 6 7 8 9 10 11 12 13 14 15 16 17 18 19 20 Enter Quantity" at bounding box center [283, 148] width 40 height 13
click at [263, 142] on select "Enter Quantity 1 2 3 4 5 6 7 8 9 10 11 12 13 14 15 16 17 18 19 20 Enter Quantity" at bounding box center [283, 148] width 40 height 13
click at [309, 147] on button "Add to Cart" at bounding box center [347, 148] width 83 height 13
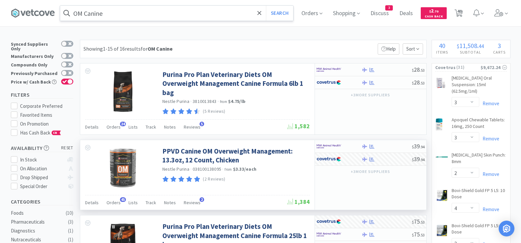
click at [130, 12] on input "OM Canine" at bounding box center [176, 13] width 233 height 15
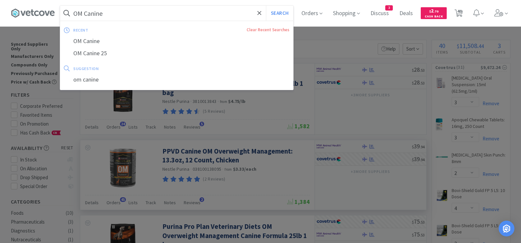
paste input "Panacur"
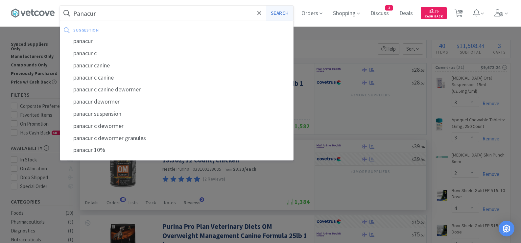
click at [288, 12] on button "Search" at bounding box center [279, 13] width 27 height 15
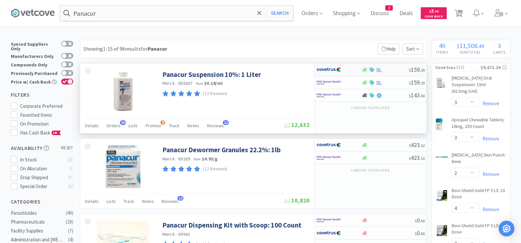
click at [393, 69] on div at bounding box center [385, 69] width 47 height 5
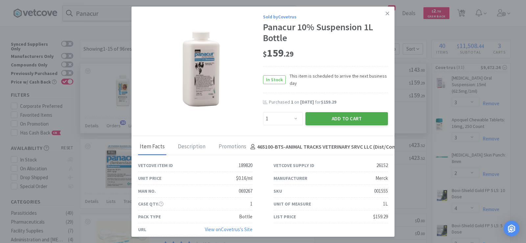
click at [349, 116] on button "Add to Cart" at bounding box center [347, 118] width 83 height 13
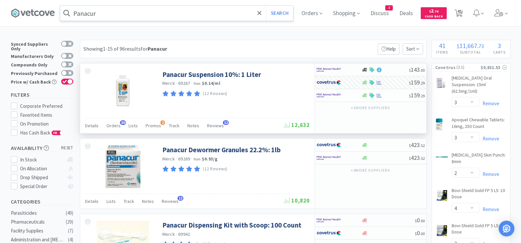
click at [133, 12] on input "Panacur" at bounding box center [176, 13] width 233 height 15
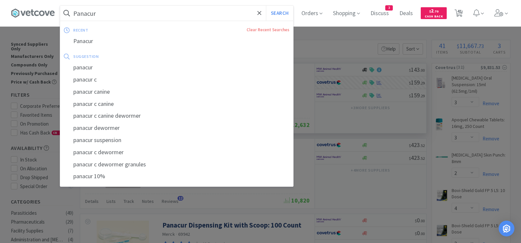
paste input "rednisolone 5"
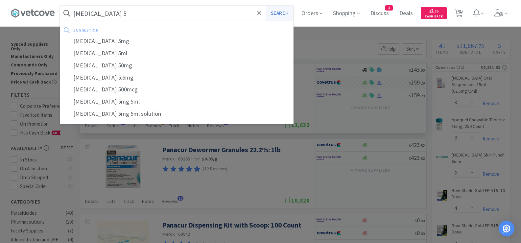
click at [283, 16] on button "Search" at bounding box center [279, 13] width 27 height 15
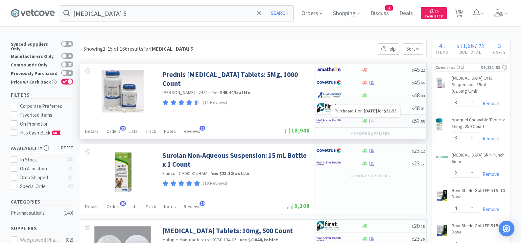
click at [371, 122] on icon at bounding box center [372, 121] width 5 height 4
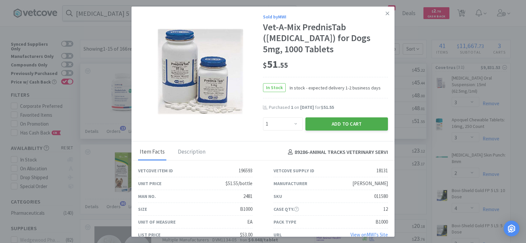
click at [360, 125] on button "Add to Cart" at bounding box center [347, 123] width 83 height 13
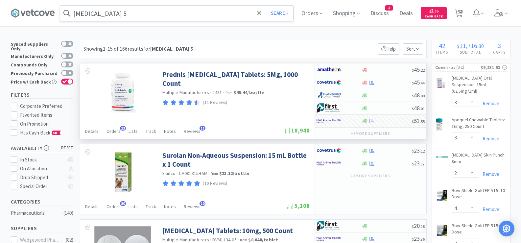
click at [139, 17] on input "[MEDICAL_DATA] 5" at bounding box center [176, 13] width 233 height 15
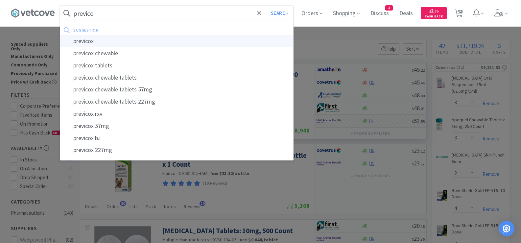
click at [84, 40] on div "previcox" at bounding box center [176, 41] width 233 height 12
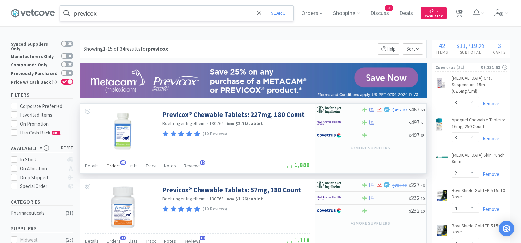
click at [112, 167] on span "Orders" at bounding box center [114, 166] width 14 height 6
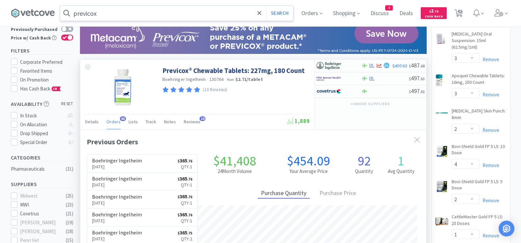
scroll to position [33, 0]
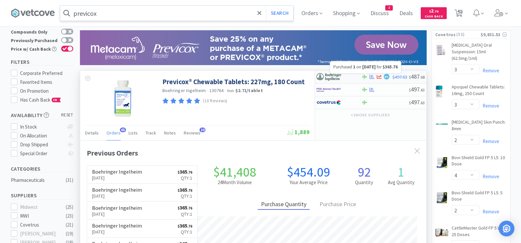
click at [370, 76] on icon at bounding box center [372, 76] width 5 height 5
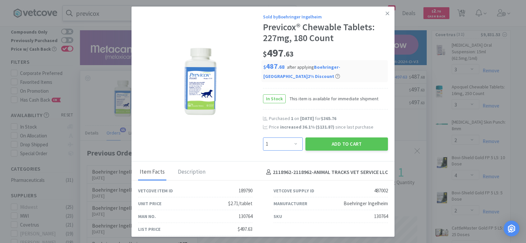
click at [293, 146] on select "Enter Quantity 1 2 3 4 5 6 7 8 9 10 11 12 13 14 15 16 17 18 19 20 Enter Quantity" at bounding box center [283, 143] width 40 height 13
click at [263, 137] on select "Enter Quantity 1 2 3 4 5 6 7 8 9 10 11 12 13 14 15 16 17 18 19 20 Enter Quantity" at bounding box center [283, 143] width 40 height 13
click at [313, 146] on button "Add to Cart" at bounding box center [347, 143] width 83 height 13
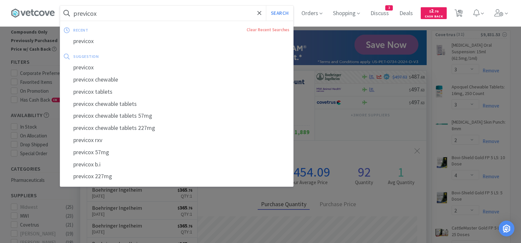
click at [110, 12] on input "previcox" at bounding box center [176, 13] width 233 height 15
paste input "Proviable"
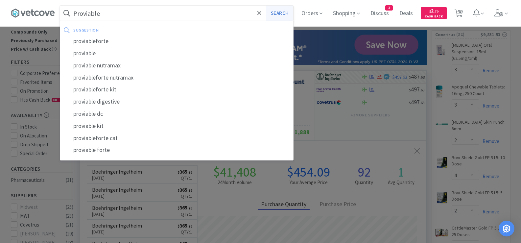
click at [276, 12] on button "Search" at bounding box center [279, 13] width 27 height 15
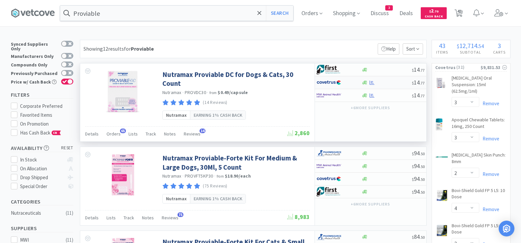
click at [377, 86] on div "$ 14 . 77" at bounding box center [370, 82] width 111 height 13
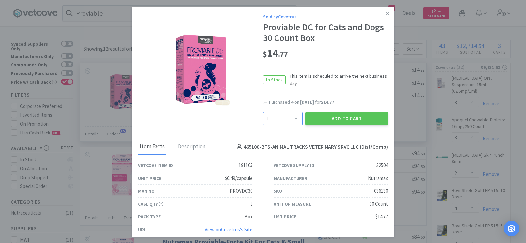
drag, startPoint x: 291, startPoint y: 121, endPoint x: 290, endPoint y: 112, distance: 8.3
click at [290, 120] on select "Enter Quantity 1 2 3 4 5 6 7 8 9 10 11 12 13 14 15 16 17 18 19 20 Enter Quantity" at bounding box center [283, 118] width 40 height 13
click at [263, 112] on select "Enter Quantity 1 2 3 4 5 6 7 8 9 10 11 12 13 14 15 16 17 18 19 20 Enter Quantity" at bounding box center [283, 118] width 40 height 13
click at [316, 121] on button "Add to Cart" at bounding box center [347, 118] width 83 height 13
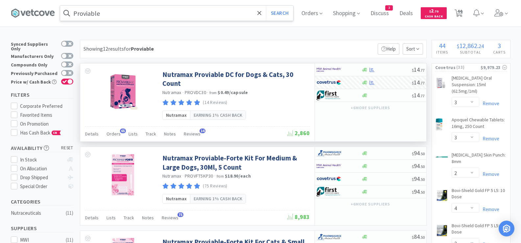
click at [106, 10] on input "Proviable" at bounding box center [176, 13] width 233 height 15
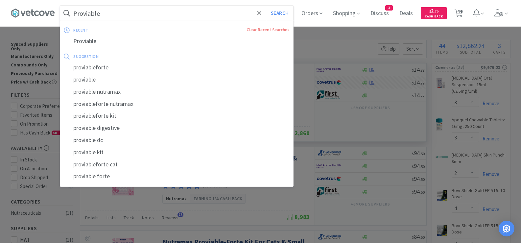
paste input "[MEDICAL_DATA]"
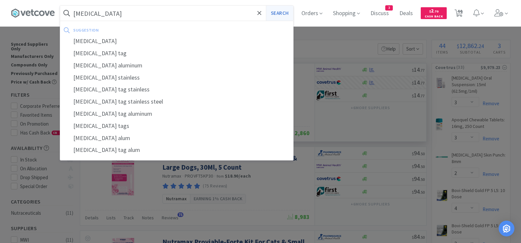
click at [286, 13] on button "Search" at bounding box center [279, 13] width 27 height 15
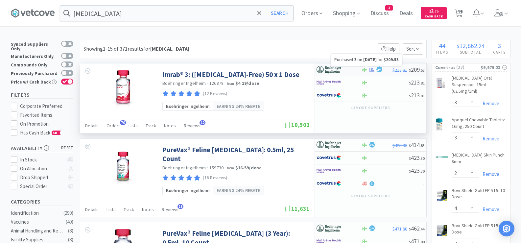
click at [370, 69] on icon at bounding box center [372, 69] width 5 height 5
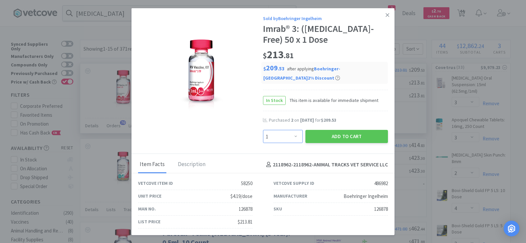
click at [283, 138] on select "Enter Quantity 1 2 3 4 5 6 7 8 9 10 11 12 13 14 15 16 17 18 19 20 Enter Quantity" at bounding box center [283, 136] width 40 height 13
click at [263, 130] on select "Enter Quantity 1 2 3 4 5 6 7 8 9 10 11 12 13 14 15 16 17 18 19 20 Enter Quantity" at bounding box center [283, 136] width 40 height 13
click at [324, 138] on button "Add to Cart" at bounding box center [347, 136] width 83 height 13
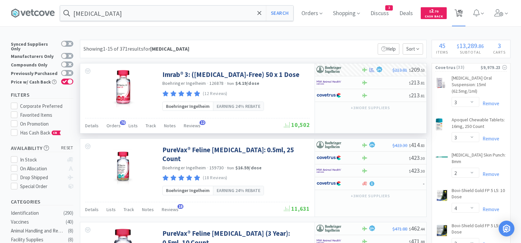
click at [462, 15] on span "45" at bounding box center [459, 11] width 5 height 26
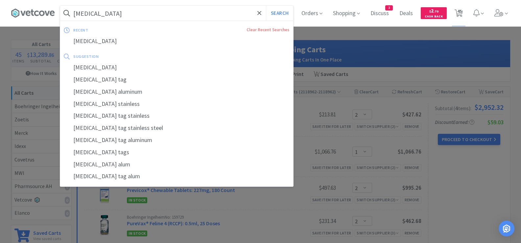
click at [111, 12] on input "[MEDICAL_DATA]" at bounding box center [176, 13] width 233 height 15
paste input "Surolan"
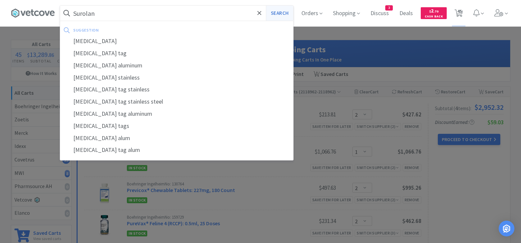
click at [277, 12] on button "Search" at bounding box center [279, 13] width 27 height 15
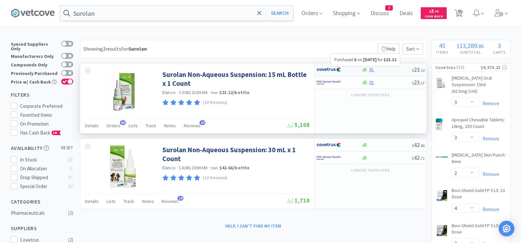
click at [372, 70] on icon at bounding box center [372, 69] width 5 height 4
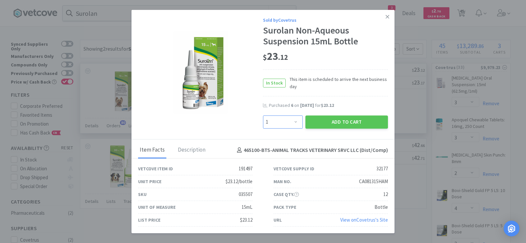
click at [275, 125] on select "Enter Quantity 1 2 3 4 5 6 7 8 9 10 11 12 13 14 15 16 17 18 19 20 Enter Quantity" at bounding box center [283, 121] width 40 height 13
click at [263, 115] on select "Enter Quantity 1 2 3 4 5 6 7 8 9 10 11 12 13 14 15 16 17 18 19 20 Enter Quantity" at bounding box center [283, 121] width 40 height 13
click at [317, 126] on button "Add to Cart" at bounding box center [347, 121] width 83 height 13
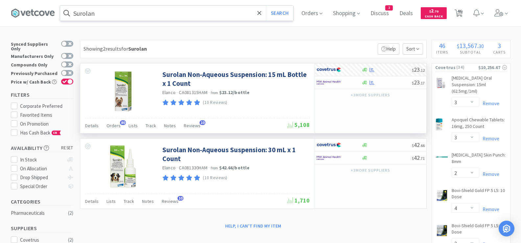
click at [117, 15] on input "Surolan" at bounding box center [176, 13] width 233 height 15
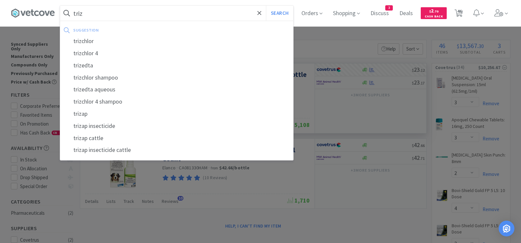
click at [266, 6] on button "Search" at bounding box center [279, 13] width 27 height 15
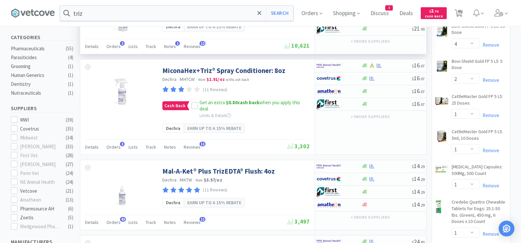
scroll to position [296, 0]
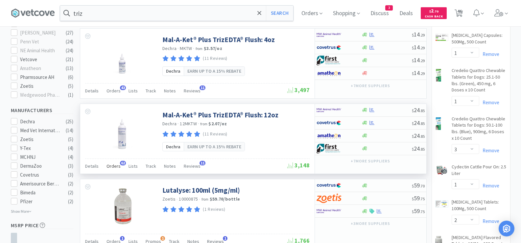
click at [113, 167] on span "Orders" at bounding box center [114, 166] width 14 height 6
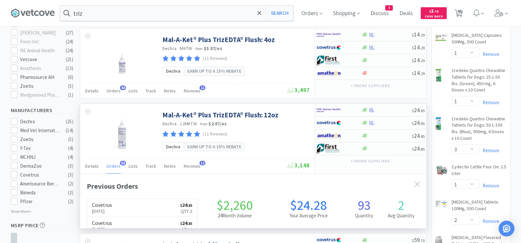
scroll to position [176, 346]
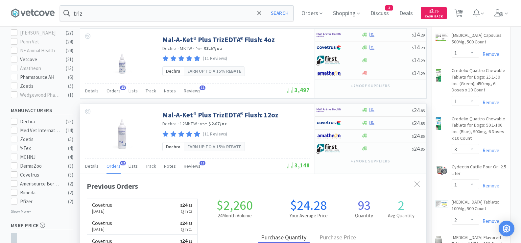
click at [113, 167] on span "Orders" at bounding box center [114, 166] width 14 height 6
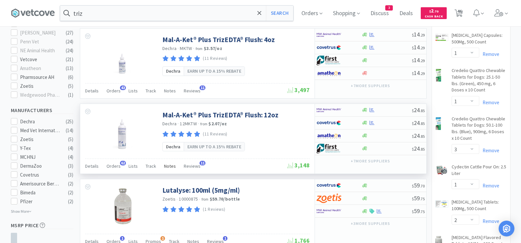
click at [167, 168] on span "Notes" at bounding box center [170, 166] width 12 height 6
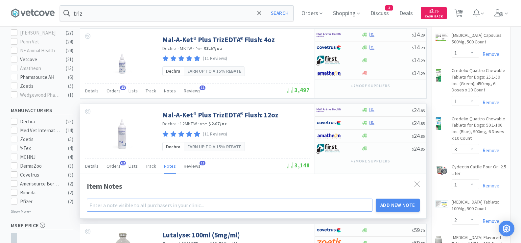
click at [123, 209] on input "text" at bounding box center [230, 205] width 286 height 13
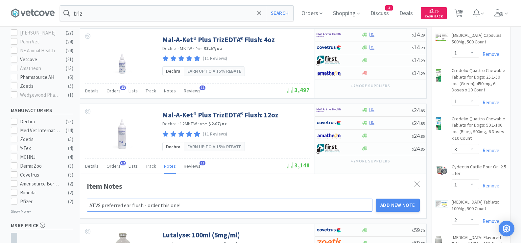
drag, startPoint x: 183, startPoint y: 207, endPoint x: 78, endPoint y: 205, distance: 104.6
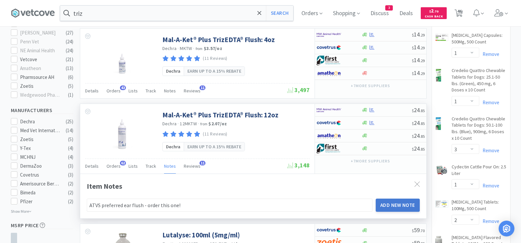
click at [402, 203] on button "Add New Note" at bounding box center [398, 205] width 44 height 13
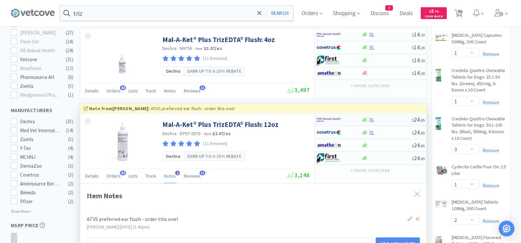
click at [395, 118] on div at bounding box center [387, 119] width 50 height 5
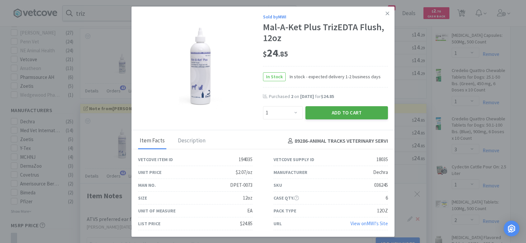
click at [337, 115] on button "Add to Cart" at bounding box center [347, 112] width 83 height 13
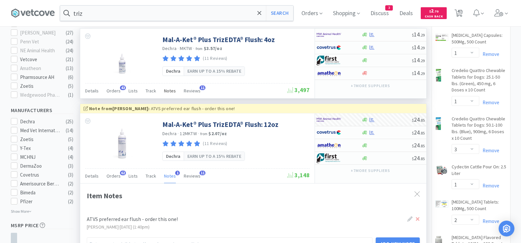
click at [169, 89] on span "Notes" at bounding box center [170, 91] width 12 height 6
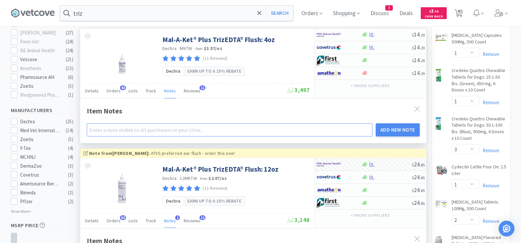
paste input "ATVS preferred ear flush - order this one!"
click at [406, 130] on button "Add New Note" at bounding box center [398, 129] width 44 height 13
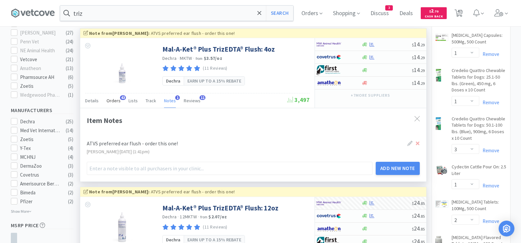
click at [115, 102] on span "Orders" at bounding box center [114, 101] width 14 height 6
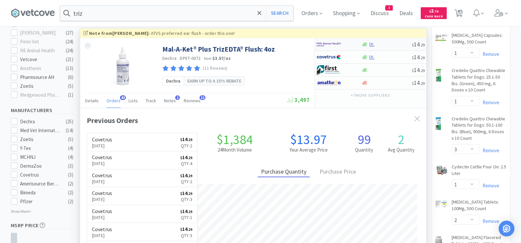
click at [391, 45] on div at bounding box center [387, 44] width 50 height 5
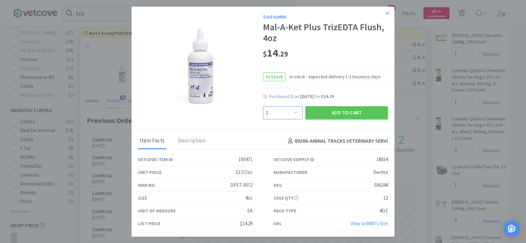
click at [270, 114] on select "Enter Quantity 1 2 3 4 5 6 7 8 9 10 11 12 13 14 15 16 17 18 19 20 Enter Quantity" at bounding box center [283, 112] width 40 height 13
click at [263, 106] on select "Enter Quantity 1 2 3 4 5 6 7 8 9 10 11 12 13 14 15 16 17 18 19 20 Enter Quantity" at bounding box center [283, 112] width 40 height 13
click at [311, 114] on button "Add to Cart" at bounding box center [347, 112] width 83 height 13
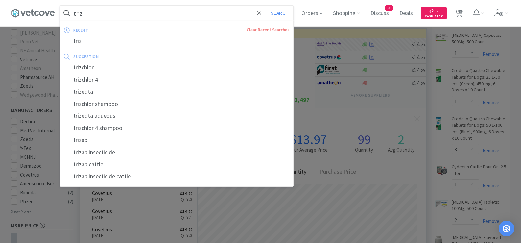
click at [121, 12] on input "triz" at bounding box center [176, 13] width 233 height 15
paste input "[MEDICAL_DATA]"
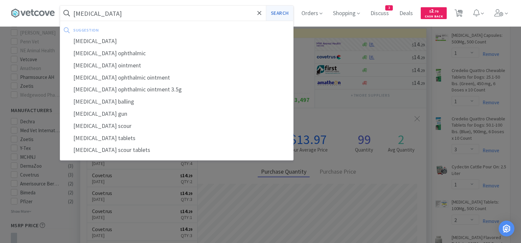
click at [281, 13] on button "Search" at bounding box center [279, 13] width 27 height 15
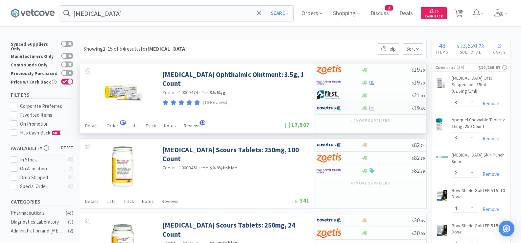
click at [384, 107] on div at bounding box center [387, 108] width 50 height 5
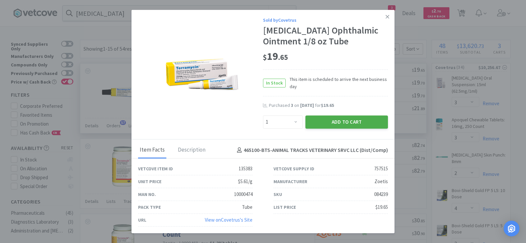
click at [339, 127] on button "Add to Cart" at bounding box center [347, 121] width 83 height 13
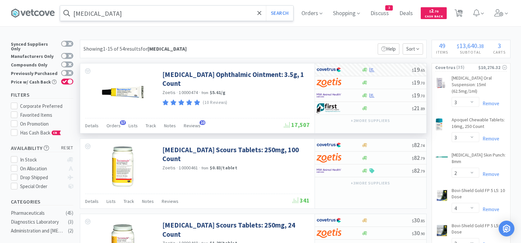
click at [130, 12] on input "[MEDICAL_DATA]" at bounding box center [176, 13] width 233 height 15
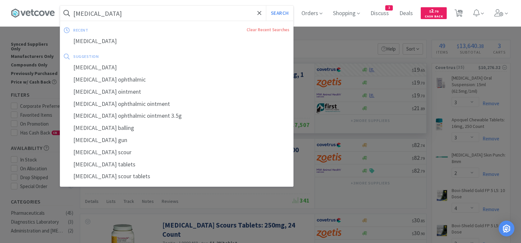
paste input "CET Tooth Paste"
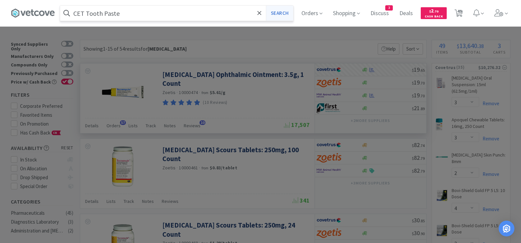
click at [274, 8] on button "Search" at bounding box center [279, 13] width 27 height 15
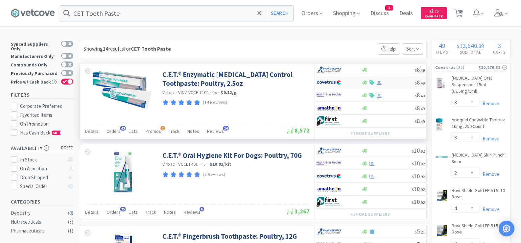
click at [399, 82] on div at bounding box center [388, 82] width 53 height 5
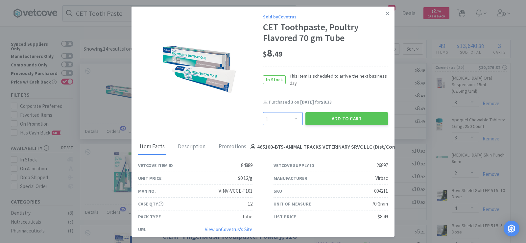
drag, startPoint x: 292, startPoint y: 120, endPoint x: 292, endPoint y: 116, distance: 3.9
click at [292, 120] on select "Enter Quantity 1 2 3 4 5 6 7 8 9 10 11 12 13 14 15 16 17 18 19 20 Enter Quantity" at bounding box center [283, 118] width 40 height 13
click at [263, 112] on select "Enter Quantity 1 2 3 4 5 6 7 8 9 10 11 12 13 14 15 16 17 18 19 20 Enter Quantity" at bounding box center [283, 118] width 40 height 13
drag, startPoint x: 314, startPoint y: 120, endPoint x: 252, endPoint y: 61, distance: 85.1
click at [314, 119] on button "Add to Cart" at bounding box center [347, 118] width 83 height 13
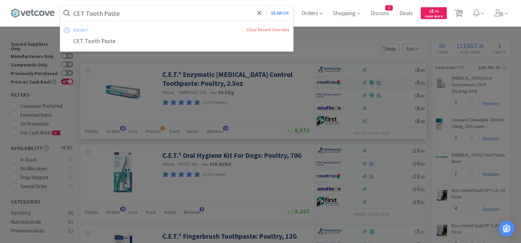
paste input "UR Canine 16.5"
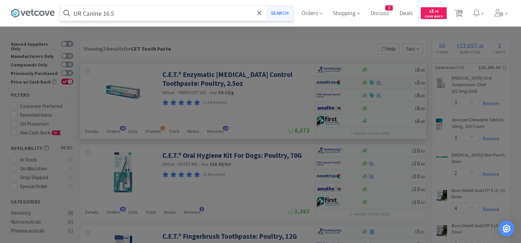
click at [279, 13] on button "Search" at bounding box center [279, 13] width 27 height 15
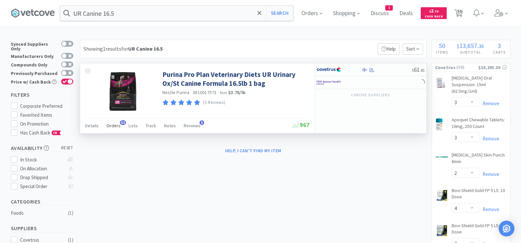
click at [114, 125] on span "Orders" at bounding box center [114, 126] width 14 height 6
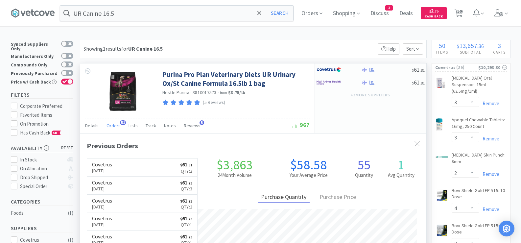
scroll to position [176, 346]
click at [390, 70] on div at bounding box center [387, 69] width 50 height 5
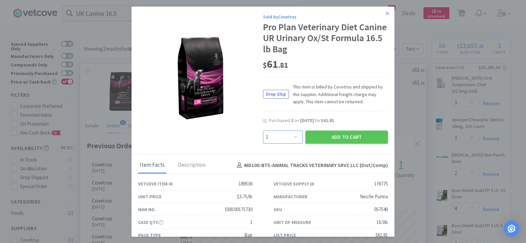
click at [283, 138] on select "Enter Quantity 1 2 3 4 5 6 7 8 9 10 11 12 13 14 15 16 17 18 19 20 Enter Quantity" at bounding box center [283, 137] width 40 height 13
click at [263, 131] on select "Enter Quantity 1 2 3 4 5 6 7 8 9 10 11 12 13 14 15 16 17 18 19 20 Enter Quantity" at bounding box center [283, 137] width 40 height 13
click at [328, 144] on div "Add to Cart" at bounding box center [346, 137] width 85 height 16
click at [328, 138] on button "Add to Cart" at bounding box center [347, 137] width 83 height 13
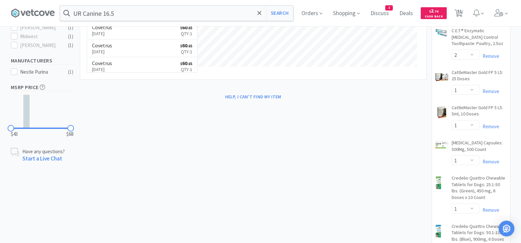
scroll to position [99, 0]
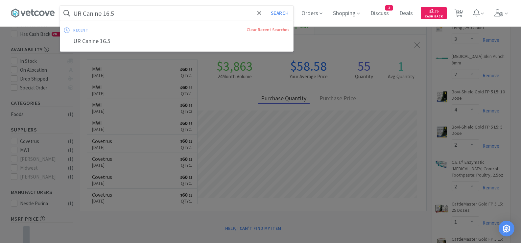
click at [189, 14] on input "UR Canine 16.5" at bounding box center [176, 13] width 233 height 15
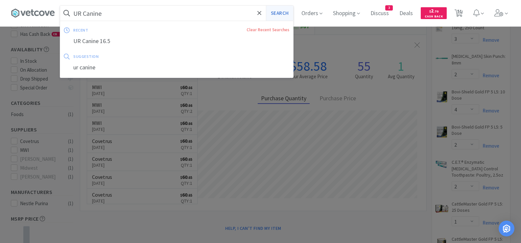
click at [280, 17] on button "Search" at bounding box center [279, 13] width 27 height 15
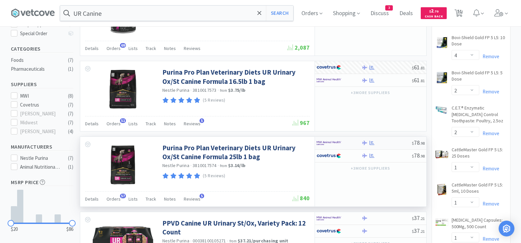
scroll to position [164, 0]
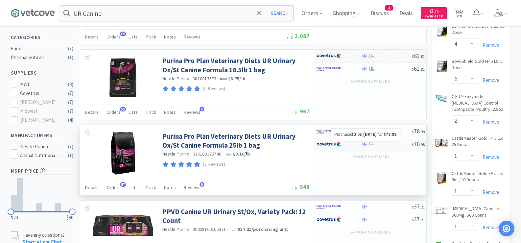
click at [372, 143] on icon at bounding box center [372, 144] width 5 height 5
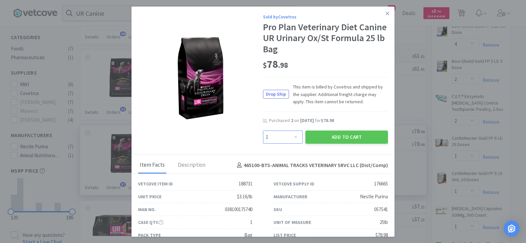
drag, startPoint x: 288, startPoint y: 139, endPoint x: 288, endPoint y: 131, distance: 7.9
click at [288, 138] on select "Enter Quantity 1 2 3 4 5 6 7 8 9 10 11 12 13 14 15 16 17 18 19 20 Enter Quantity" at bounding box center [283, 137] width 40 height 13
click at [263, 131] on select "Enter Quantity 1 2 3 4 5 6 7 8 9 10 11 12 13 14 15 16 17 18 19 20 Enter Quantity" at bounding box center [283, 137] width 40 height 13
click at [323, 144] on div "Add to Cart" at bounding box center [346, 137] width 85 height 16
click at [322, 138] on button "Add to Cart" at bounding box center [347, 137] width 83 height 13
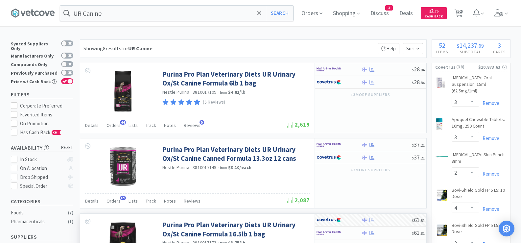
scroll to position [0, 0]
click at [375, 157] on div at bounding box center [372, 158] width 7 height 5
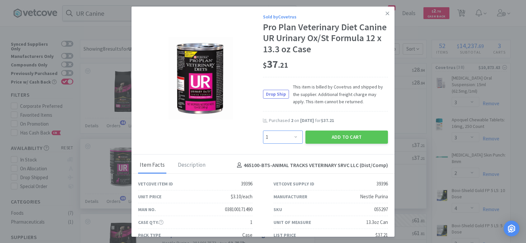
click at [282, 137] on select "Enter Quantity 1 2 3 4 5 6 7 8 9 10 11 12 13 14 15 16 17 18 19 20 Enter Quantity" at bounding box center [283, 137] width 40 height 13
click at [263, 131] on select "Enter Quantity 1 2 3 4 5 6 7 8 9 10 11 12 13 14 15 16 17 18 19 20 Enter Quantity" at bounding box center [283, 137] width 40 height 13
click at [323, 139] on button "Add to Cart" at bounding box center [347, 137] width 83 height 13
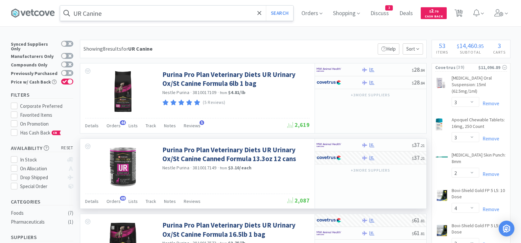
click at [122, 17] on input "UR Canine" at bounding box center [176, 13] width 233 height 15
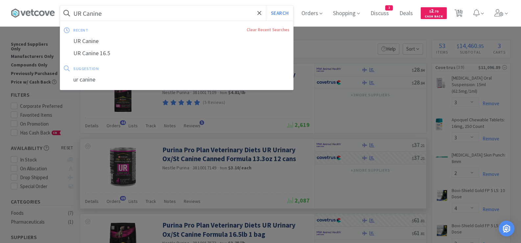
paste input "Viralys Powder"
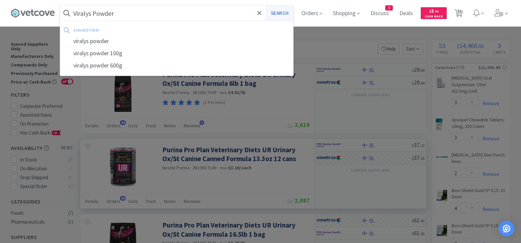
click at [284, 15] on button "Search" at bounding box center [279, 13] width 27 height 15
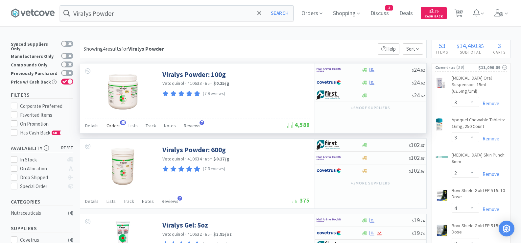
click at [117, 128] on span "Orders" at bounding box center [114, 126] width 14 height 6
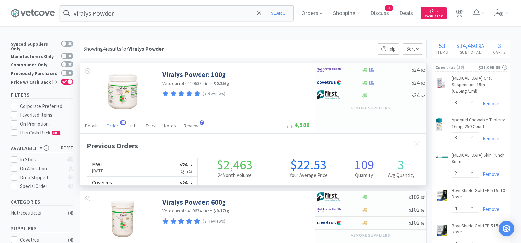
scroll to position [176, 346]
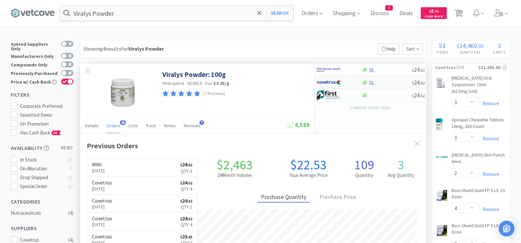
click at [396, 84] on div at bounding box center [387, 82] width 50 height 5
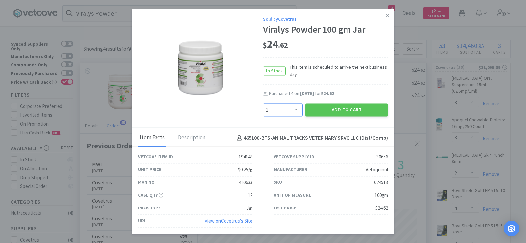
click at [270, 110] on select "Enter Quantity 1 2 3 4 5 6 7 8 9 10 11 12 13 14 15 16 17 18 19 20 Enter Quantity" at bounding box center [283, 110] width 40 height 13
click at [263, 104] on select "Enter Quantity 1 2 3 4 5 6 7 8 9 10 11 12 13 14 15 16 17 18 19 20 Enter Quantity" at bounding box center [283, 110] width 40 height 13
click at [340, 108] on button "Add to Cart" at bounding box center [347, 110] width 83 height 13
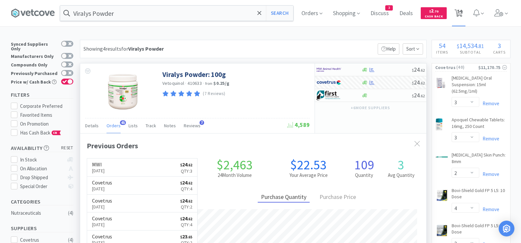
click at [462, 16] on span "54" at bounding box center [459, 11] width 5 height 26
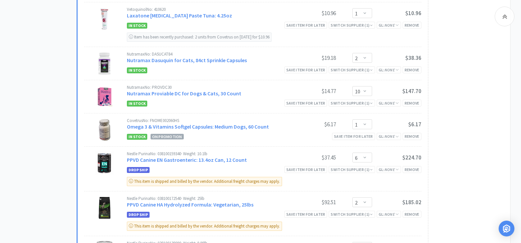
scroll to position [789, 0]
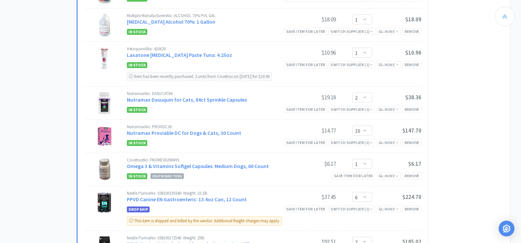
click at [510, 21] on div at bounding box center [505, 17] width 20 height 20
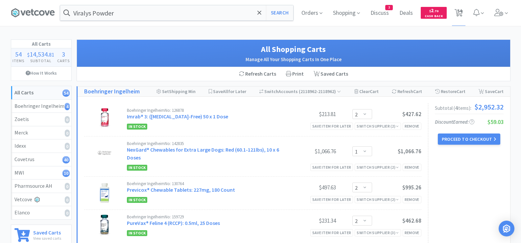
scroll to position [0, 0]
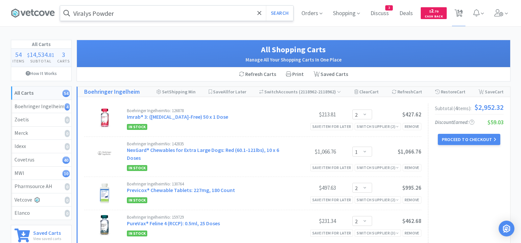
click at [141, 17] on input "Viralys Powder" at bounding box center [176, 13] width 233 height 15
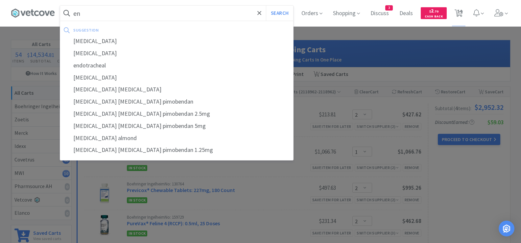
click at [266, 6] on button "Search" at bounding box center [279, 13] width 27 height 15
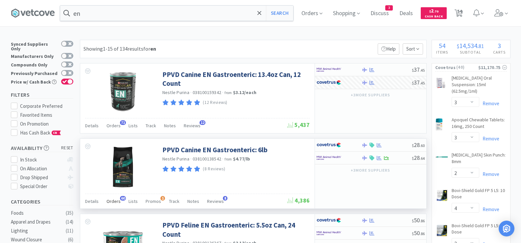
click at [120, 199] on span "60" at bounding box center [123, 198] width 6 height 5
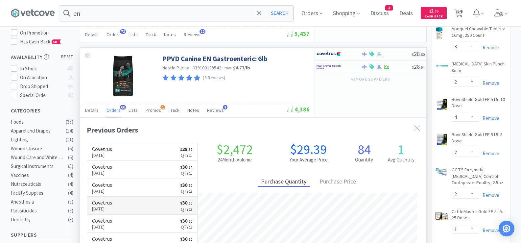
scroll to position [99, 0]
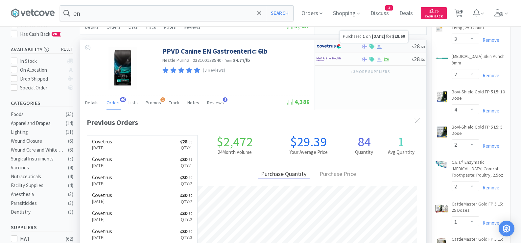
click at [380, 46] on icon at bounding box center [379, 46] width 5 height 4
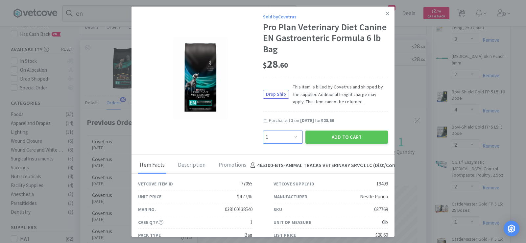
drag, startPoint x: 269, startPoint y: 137, endPoint x: 269, endPoint y: 132, distance: 5.3
click at [269, 137] on select "Enter Quantity 1 2 3 4 5 6 7 8 9 10 11 12 13 14 15 16 17 18 19 20 Enter Quantity" at bounding box center [283, 137] width 40 height 13
click at [263, 131] on select "Enter Quantity 1 2 3 4 5 6 7 8 9 10 11 12 13 14 15 16 17 18 19 20 Enter Quantity" at bounding box center [283, 137] width 40 height 13
click at [327, 135] on button "Add to Cart" at bounding box center [347, 137] width 83 height 13
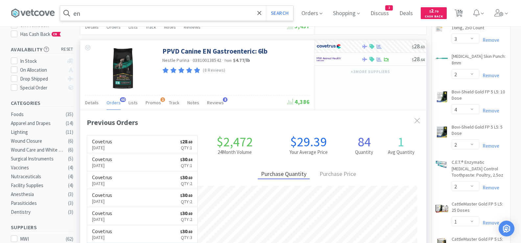
click at [164, 14] on input "en" at bounding box center [176, 13] width 233 height 15
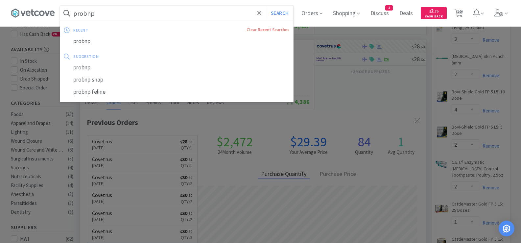
click at [266, 6] on button "Search" at bounding box center [279, 13] width 27 height 15
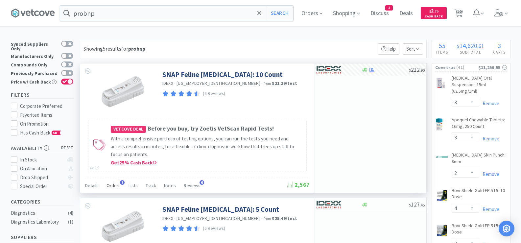
click at [110, 185] on span "Orders" at bounding box center [114, 186] width 14 height 6
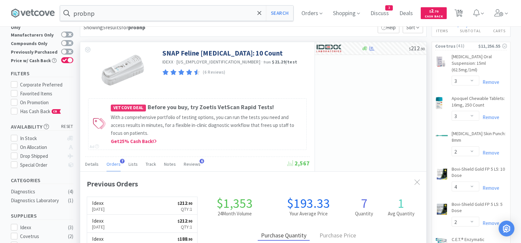
scroll to position [33, 0]
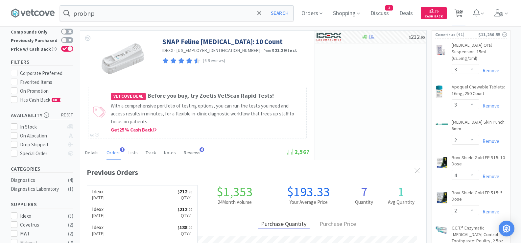
click at [460, 12] on span "55" at bounding box center [459, 11] width 5 height 26
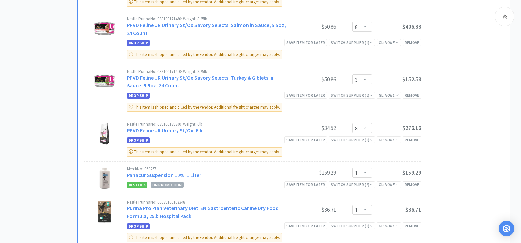
scroll to position [1184, 0]
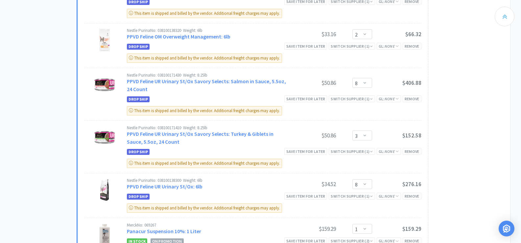
click at [503, 14] on icon at bounding box center [505, 16] width 5 height 8
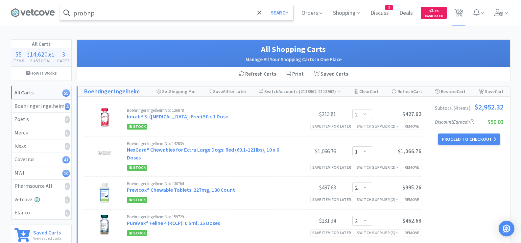
scroll to position [0, 0]
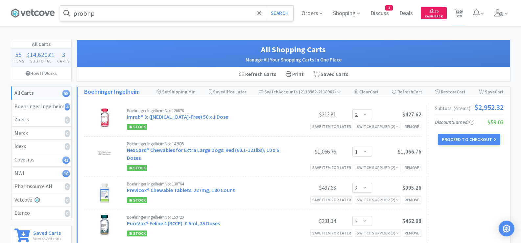
click at [136, 11] on input "probnp" at bounding box center [176, 13] width 233 height 15
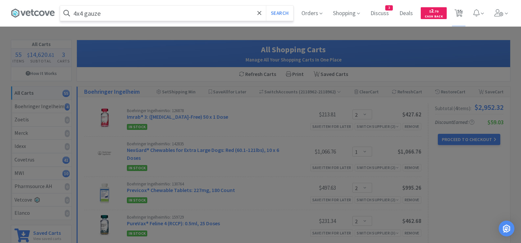
click at [266, 6] on button "Search" at bounding box center [279, 13] width 27 height 15
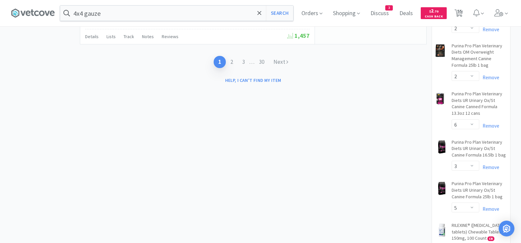
scroll to position [1250, 0]
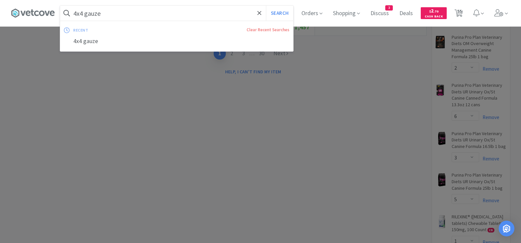
click at [158, 12] on input "4x4 gauze" at bounding box center [176, 13] width 233 height 15
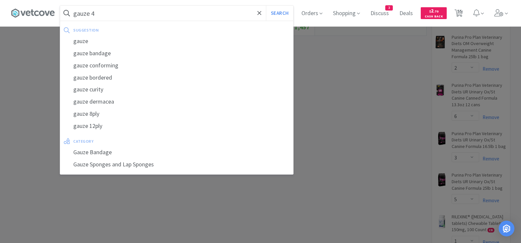
click at [266, 6] on button "Search" at bounding box center [279, 13] width 27 height 15
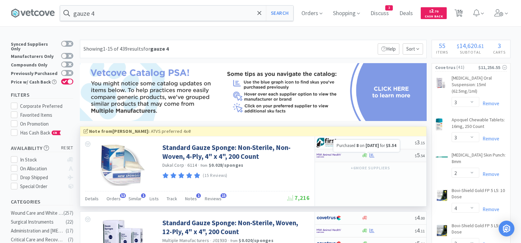
click at [371, 156] on icon at bounding box center [372, 155] width 5 height 5
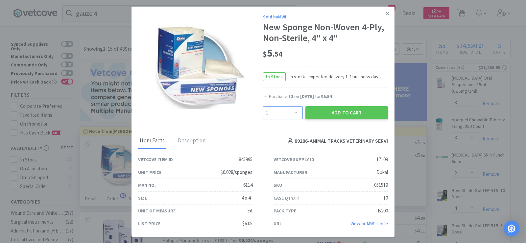
click at [293, 113] on select "Enter Quantity 1 2 3 4 5 6 7 8 9 10 11 12 13 14 15 16 17 18 19 20 Enter Quantity" at bounding box center [283, 112] width 40 height 13
click at [263, 106] on select "Enter Quantity 1 2 3 4 5 6 7 8 9 10 11 12 13 14 15 16 17 18 19 20 Enter Quantity" at bounding box center [283, 112] width 40 height 13
click at [318, 114] on button "Add to Cart" at bounding box center [347, 112] width 83 height 13
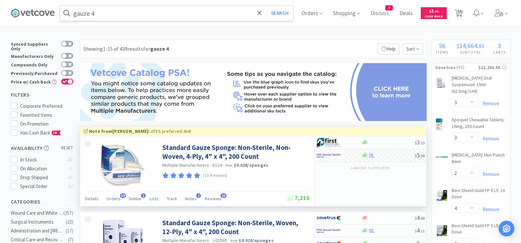
click at [112, 12] on input "gauze 4" at bounding box center [176, 13] width 233 height 15
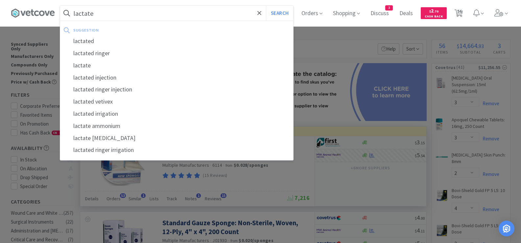
click at [266, 6] on button "Search" at bounding box center [279, 13] width 27 height 15
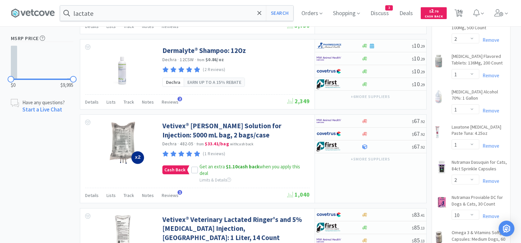
scroll to position [526, 0]
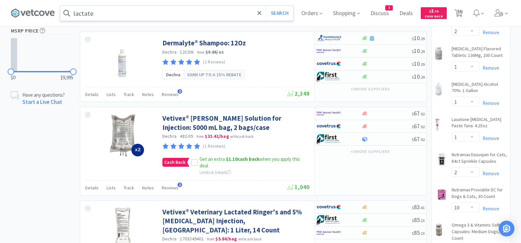
click at [134, 15] on input "lactate" at bounding box center [176, 13] width 233 height 15
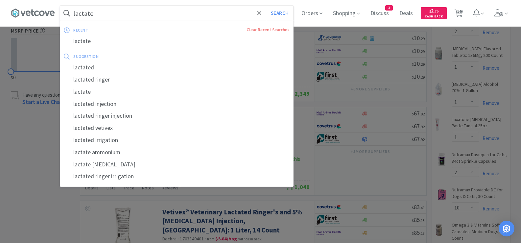
click at [134, 14] on input "lactate" at bounding box center [176, 13] width 233 height 15
click at [129, 9] on input "lactate" at bounding box center [176, 13] width 233 height 15
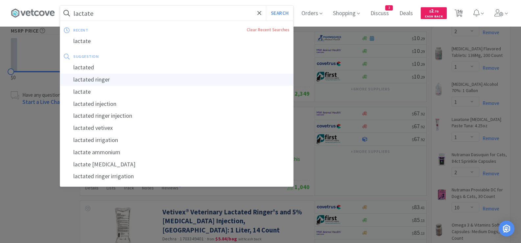
click at [87, 83] on div "lactated ringer" at bounding box center [176, 80] width 233 height 12
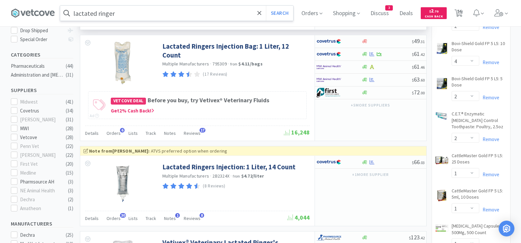
scroll to position [164, 0]
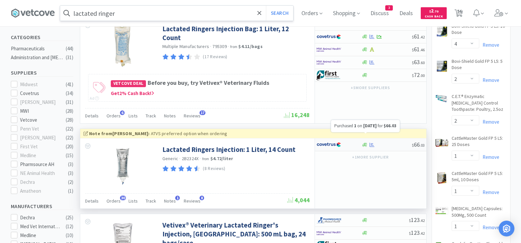
click at [373, 143] on icon at bounding box center [372, 145] width 5 height 4
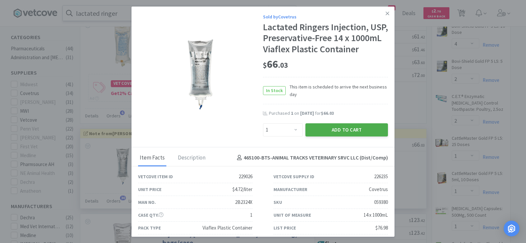
click at [355, 136] on button "Add to Cart" at bounding box center [347, 129] width 83 height 13
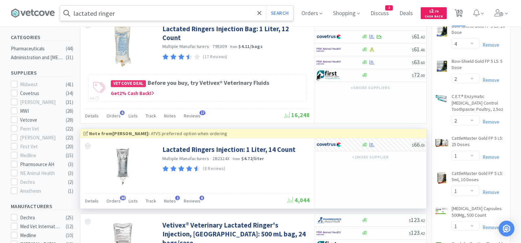
click at [462, 12] on span "57" at bounding box center [459, 11] width 5 height 26
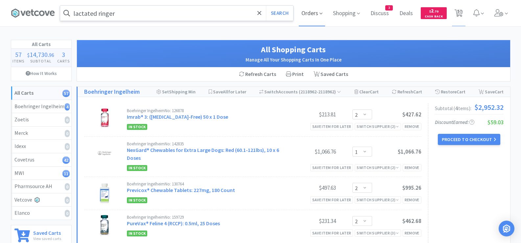
click at [309, 15] on span "Orders" at bounding box center [312, 13] width 26 height 26
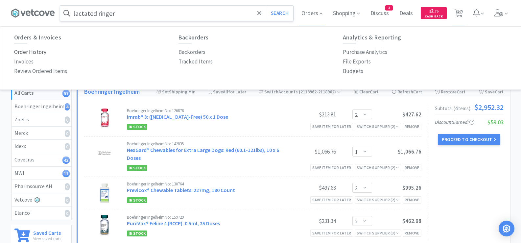
click at [33, 50] on p "Order History" at bounding box center [30, 52] width 32 height 9
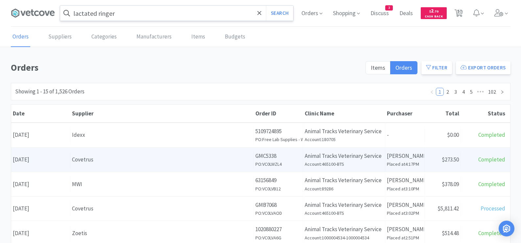
click at [85, 164] on div "Covetrus" at bounding box center [162, 159] width 180 height 9
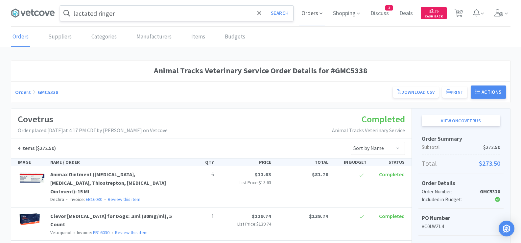
click at [312, 13] on span "Orders" at bounding box center [312, 13] width 26 height 26
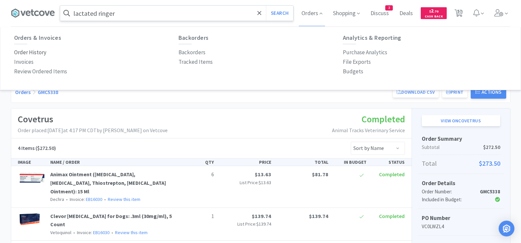
click at [42, 51] on p "Order History" at bounding box center [30, 52] width 32 height 9
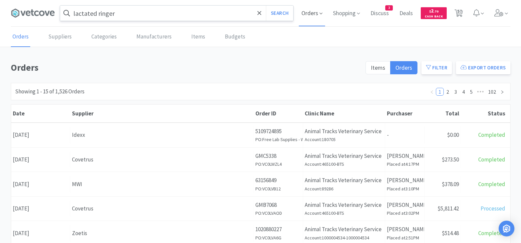
click at [313, 13] on span "Orders" at bounding box center [312, 13] width 26 height 26
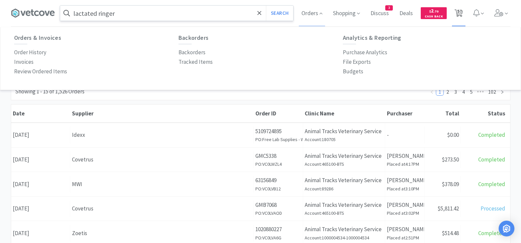
click at [457, 16] on span "57" at bounding box center [459, 11] width 5 height 26
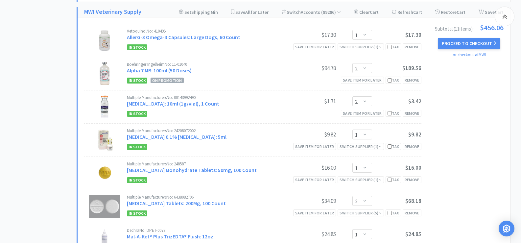
scroll to position [2008, 0]
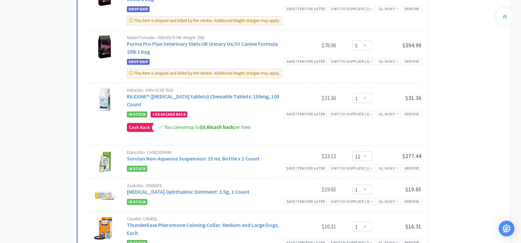
click at [505, 15] on icon at bounding box center [505, 16] width 5 height 8
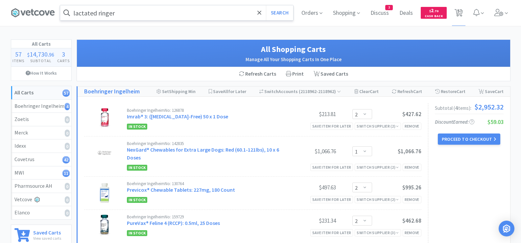
scroll to position [0, 0]
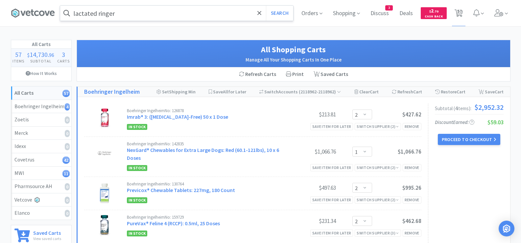
click at [191, 15] on input "lactated ringer" at bounding box center [176, 13] width 233 height 15
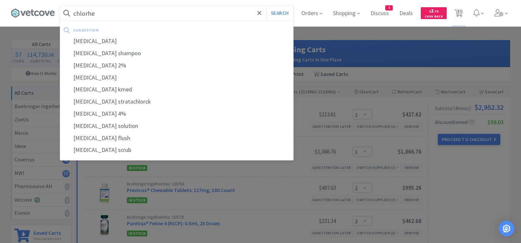
click at [87, 40] on div "[MEDICAL_DATA]" at bounding box center [176, 41] width 233 height 12
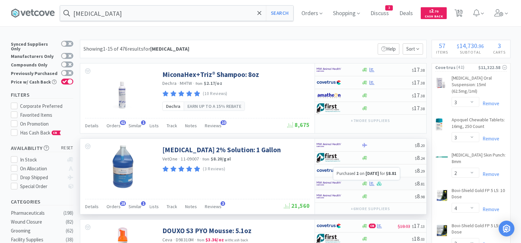
click at [372, 184] on icon at bounding box center [372, 184] width 5 height 4
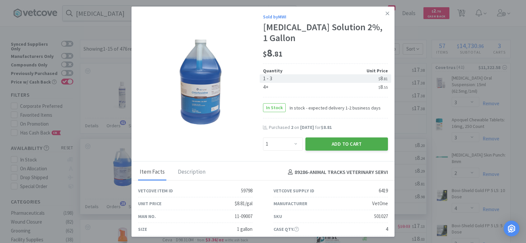
click at [349, 144] on button "Add to Cart" at bounding box center [347, 143] width 83 height 13
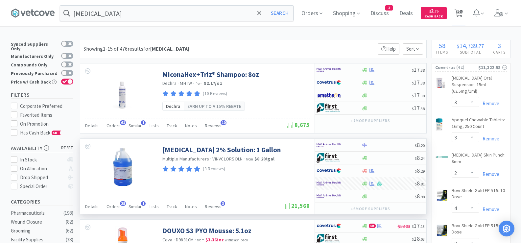
click at [462, 14] on span "58" at bounding box center [459, 11] width 5 height 26
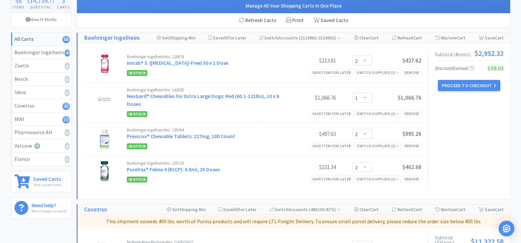
scroll to position [66, 0]
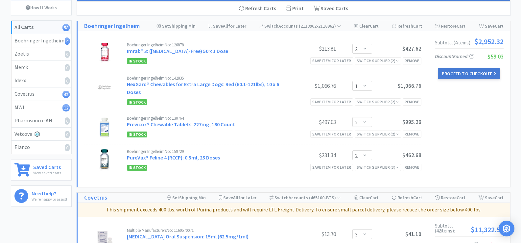
click at [479, 72] on button "Proceed to Checkout" at bounding box center [469, 73] width 62 height 11
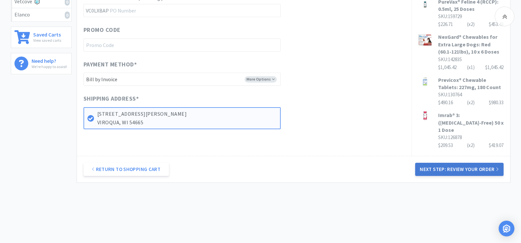
click at [462, 165] on button "Next Step: Review Your Order" at bounding box center [459, 169] width 88 height 13
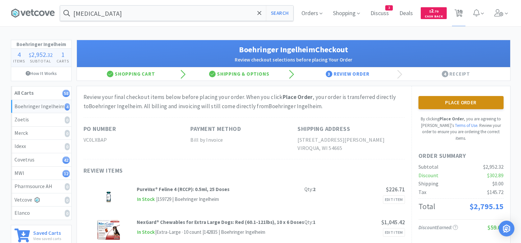
click at [456, 100] on button "Place Order" at bounding box center [461, 102] width 85 height 13
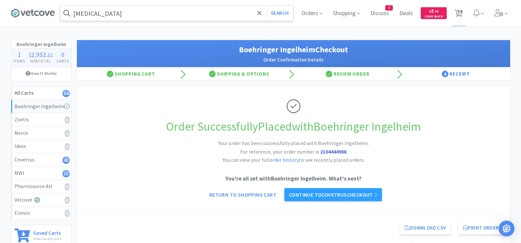
click at [128, 11] on input "[MEDICAL_DATA]" at bounding box center [176, 13] width 233 height 15
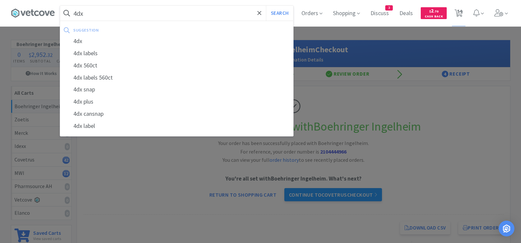
click at [266, 6] on button "Search" at bounding box center [279, 13] width 27 height 15
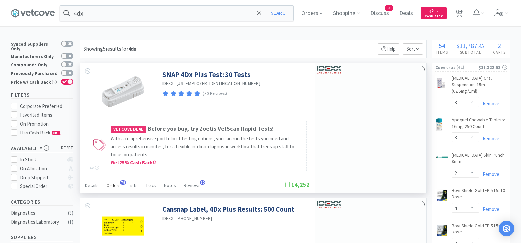
click at [109, 185] on span "Orders" at bounding box center [114, 186] width 14 height 6
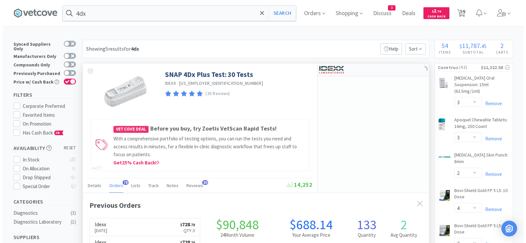
scroll to position [176, 346]
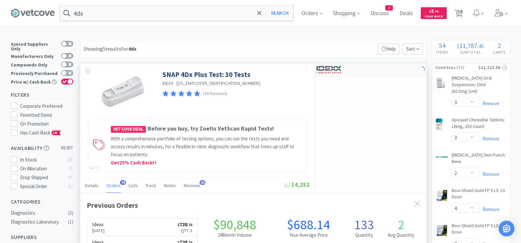
click at [375, 71] on div at bounding box center [370, 69] width 111 height 13
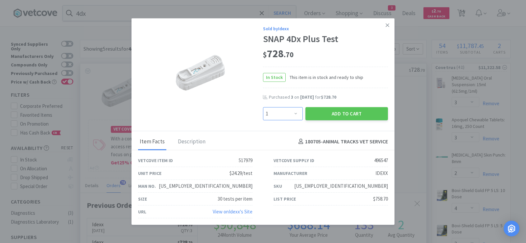
click at [287, 114] on select "Enter Quantity 1 2 3 4 5 6 7 8 9 10 11 12 13 14 15 16 17 18 19 20 Enter Quantity" at bounding box center [283, 113] width 40 height 13
click at [263, 107] on select "Enter Quantity 1 2 3 4 5 6 7 8 9 10 11 12 13 14 15 16 17 18 19 20 Enter Quantity" at bounding box center [283, 113] width 40 height 13
click at [318, 117] on button "Add to Cart" at bounding box center [347, 113] width 83 height 13
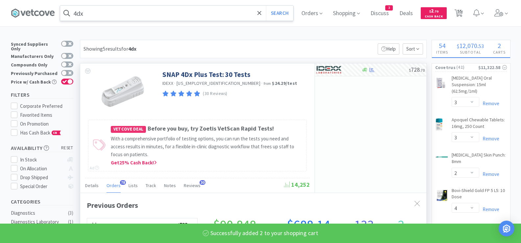
click at [144, 8] on input "4dx" at bounding box center [176, 13] width 233 height 15
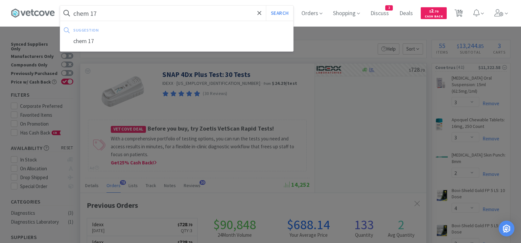
click at [266, 6] on button "Search" at bounding box center [279, 13] width 27 height 15
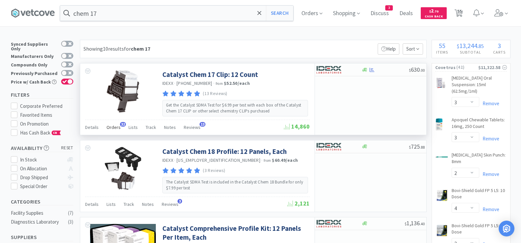
click at [113, 128] on span "Orders" at bounding box center [114, 127] width 14 height 6
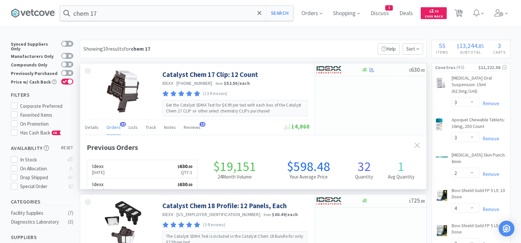
scroll to position [176, 346]
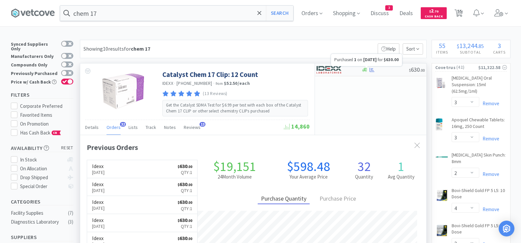
click at [371, 70] on icon at bounding box center [372, 69] width 5 height 4
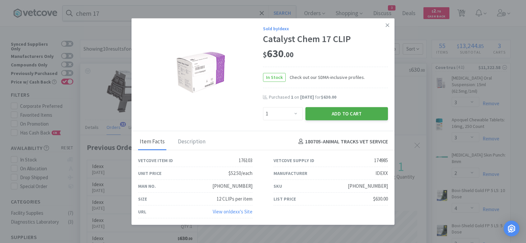
click at [310, 115] on button "Add to Cart" at bounding box center [347, 113] width 83 height 13
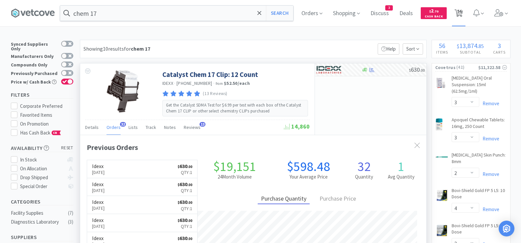
click at [462, 15] on span "56" at bounding box center [459, 11] width 5 height 26
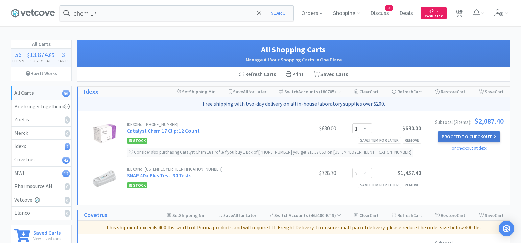
click at [473, 137] on button "Proceed to Checkout" at bounding box center [469, 136] width 62 height 11
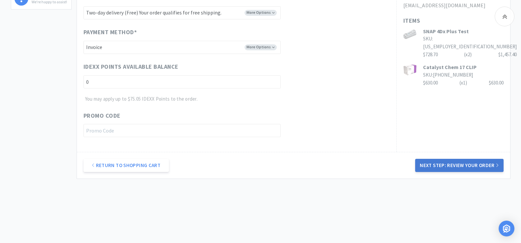
click at [440, 168] on button "Next Step: Review Your Order" at bounding box center [459, 165] width 88 height 13
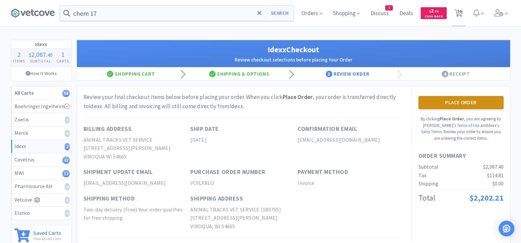
click at [454, 105] on button "Place Order" at bounding box center [461, 102] width 85 height 13
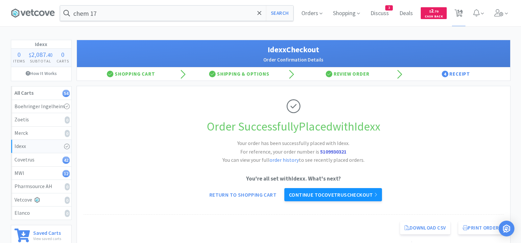
click at [367, 196] on link "Continue to Covetrus checkout" at bounding box center [333, 194] width 98 height 13
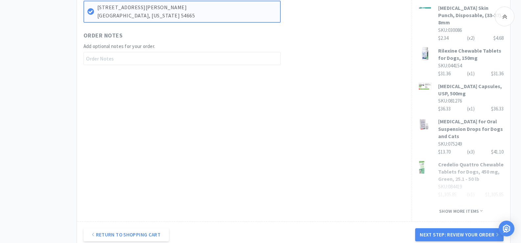
scroll to position [395, 0]
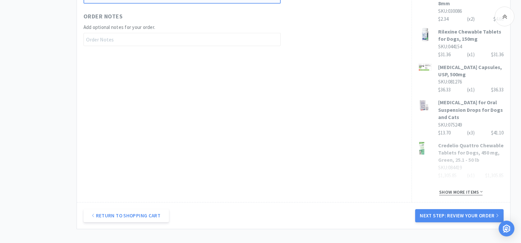
click at [461, 189] on span "Show more items" at bounding box center [460, 192] width 43 height 6
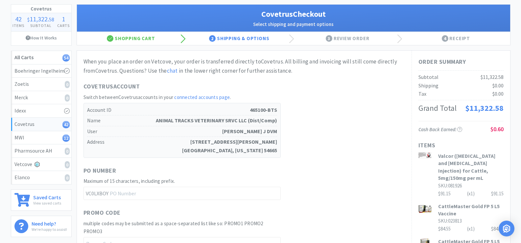
scroll to position [0, 0]
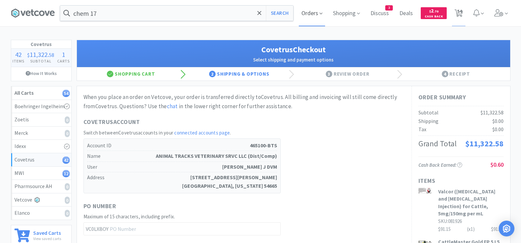
click at [309, 16] on span "Orders" at bounding box center [312, 13] width 26 height 26
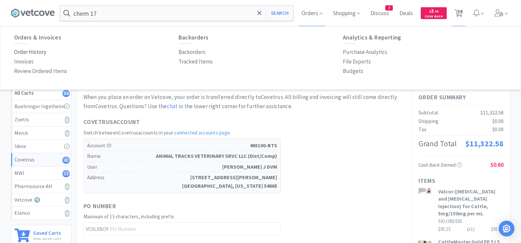
click at [35, 53] on p "Order History" at bounding box center [30, 52] width 32 height 9
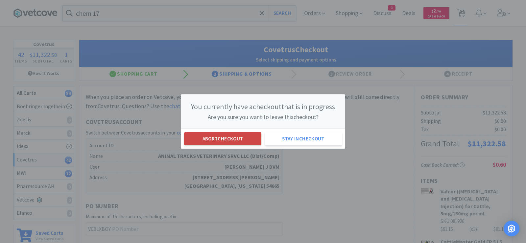
click at [211, 136] on button "Abort checkout" at bounding box center [222, 138] width 77 height 13
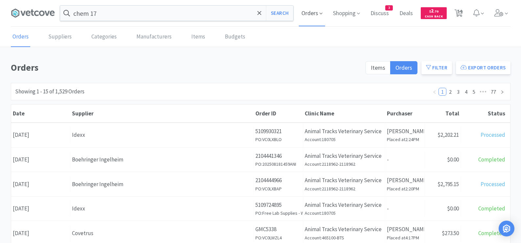
click at [312, 14] on span "Orders" at bounding box center [312, 13] width 26 height 26
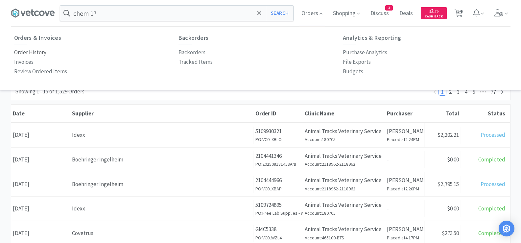
click at [39, 52] on p "Order History" at bounding box center [30, 52] width 32 height 9
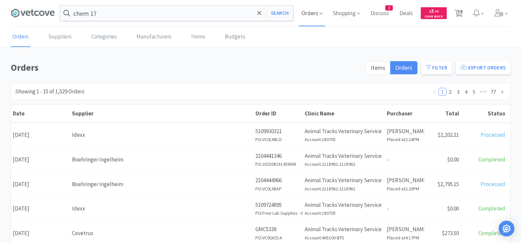
click at [311, 16] on span "Orders" at bounding box center [312, 13] width 26 height 26
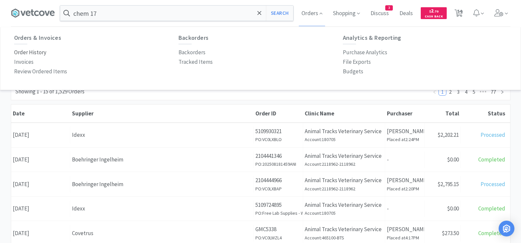
click at [35, 53] on p "Order History" at bounding box center [30, 52] width 32 height 9
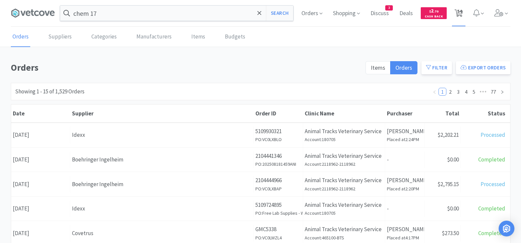
click at [461, 15] on span "54" at bounding box center [459, 11] width 5 height 26
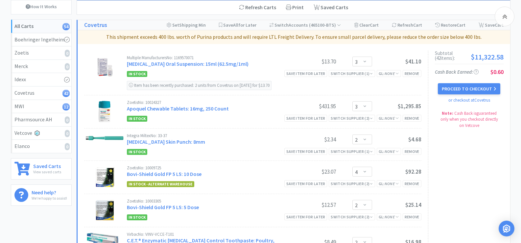
scroll to position [66, 0]
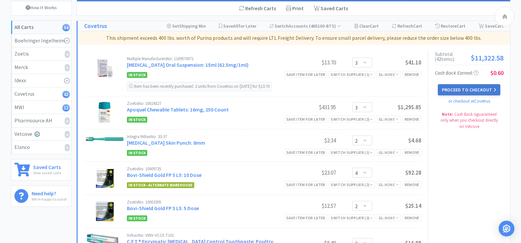
click at [470, 90] on button "Proceed to Checkout" at bounding box center [469, 89] width 62 height 11
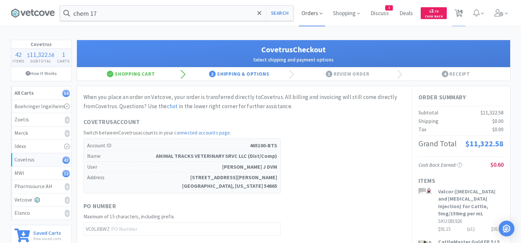
click at [306, 13] on span "Orders" at bounding box center [312, 13] width 26 height 26
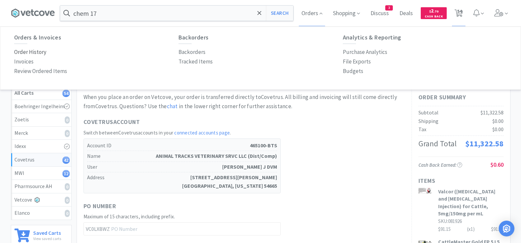
click at [36, 52] on p "Order History" at bounding box center [30, 52] width 32 height 9
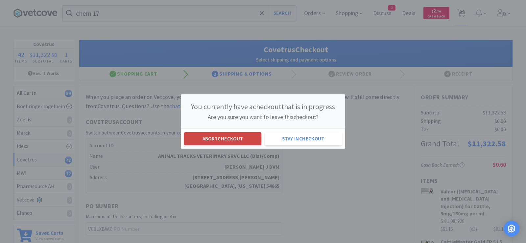
click at [224, 136] on button "Abort checkout" at bounding box center [222, 138] width 77 height 13
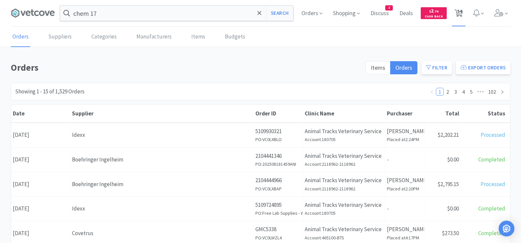
click at [458, 16] on span "54" at bounding box center [459, 11] width 5 height 26
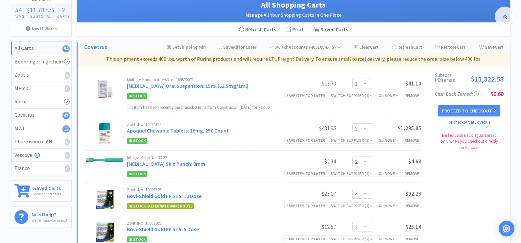
scroll to position [33, 0]
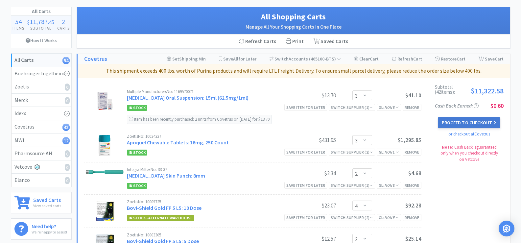
click at [481, 123] on button "Proceed to Checkout" at bounding box center [469, 122] width 62 height 11
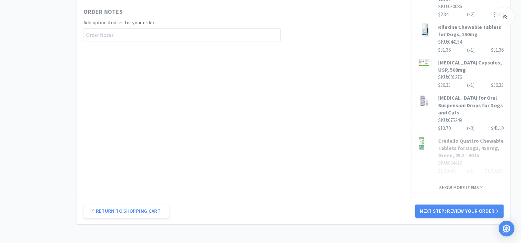
scroll to position [441, 0]
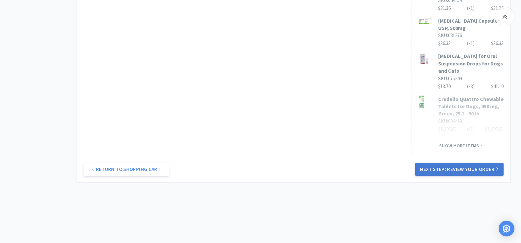
click at [472, 163] on button "Next Step: Review Your Order" at bounding box center [459, 169] width 88 height 13
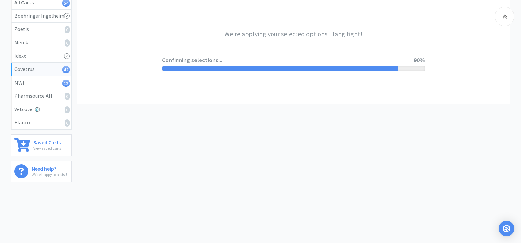
scroll to position [0, 0]
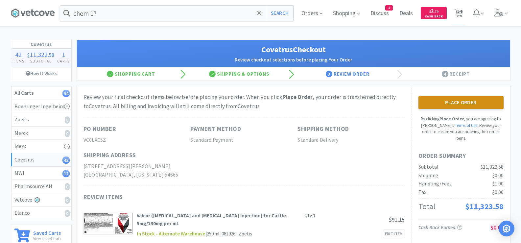
click at [465, 102] on button "Place Order" at bounding box center [461, 102] width 85 height 13
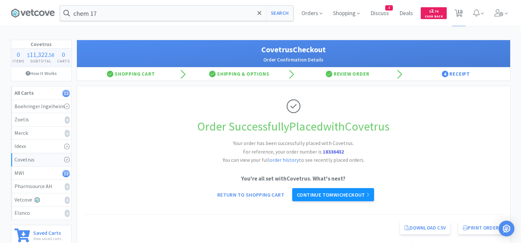
click at [334, 195] on link "Continue to MWI checkout" at bounding box center [333, 194] width 82 height 13
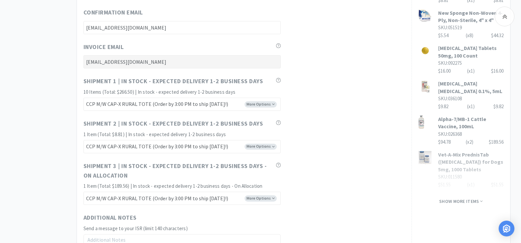
scroll to position [395, 0]
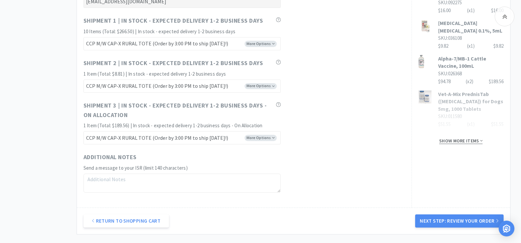
click at [452, 142] on span "Show more items" at bounding box center [460, 141] width 43 height 6
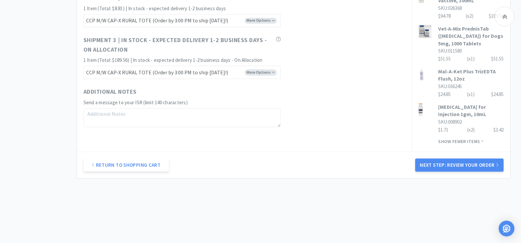
scroll to position [460, 0]
click at [457, 167] on button "Next Step: Review Your Order" at bounding box center [459, 164] width 88 height 13
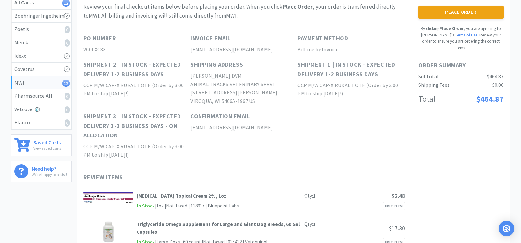
scroll to position [0, 0]
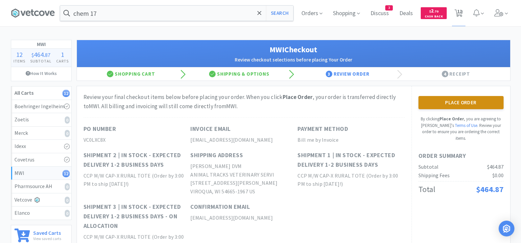
click at [449, 104] on button "Place Order" at bounding box center [461, 102] width 85 height 13
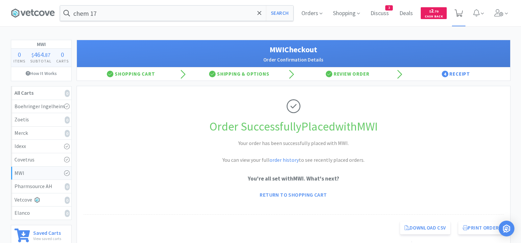
click at [457, 14] on icon at bounding box center [459, 13] width 8 height 7
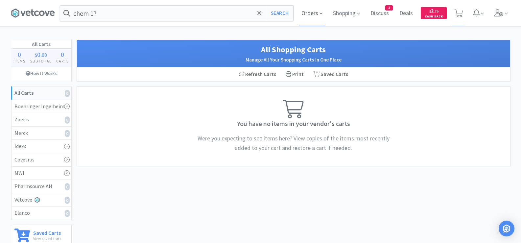
click at [311, 13] on span "Orders" at bounding box center [312, 13] width 26 height 26
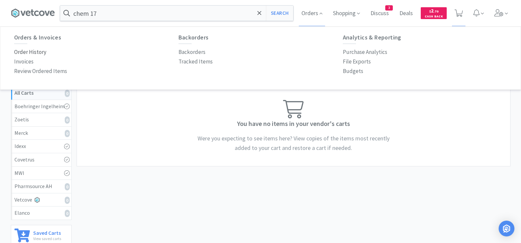
click at [36, 53] on p "Order History" at bounding box center [30, 52] width 32 height 9
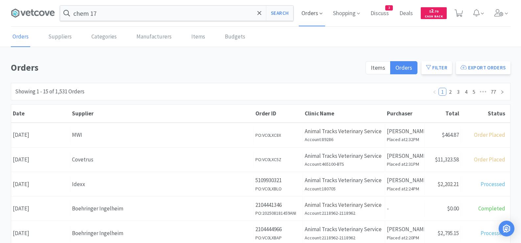
click at [311, 13] on span "Orders" at bounding box center [312, 13] width 26 height 26
